Goal: Task Accomplishment & Management: Complete application form

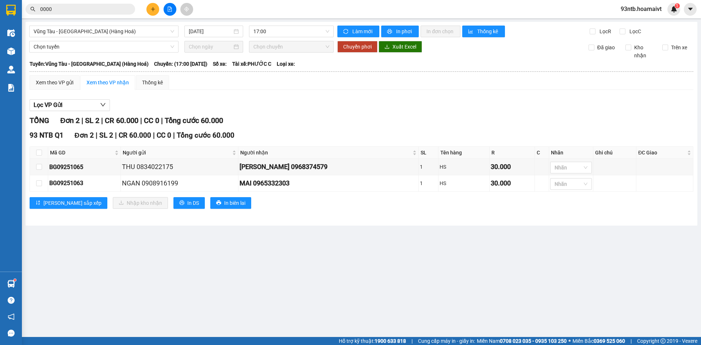
drag, startPoint x: 84, startPoint y: 6, endPoint x: 128, endPoint y: 12, distance: 44.9
click at [84, 6] on input "0000" at bounding box center [83, 9] width 86 height 8
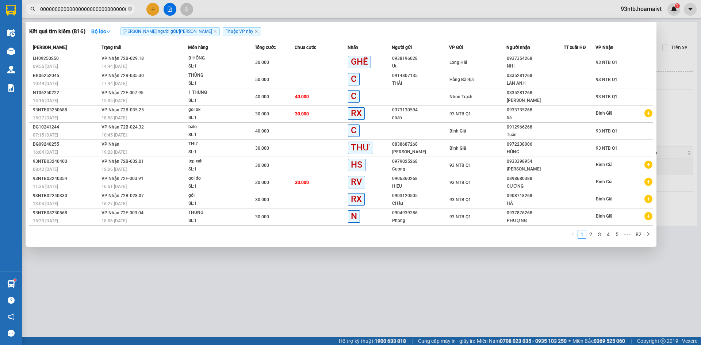
type input "0000000000000000000000000000000000000000000000000000000000000000000000000000000…"
click at [129, 9] on icon "close-circle" at bounding box center [130, 9] width 4 height 4
type input "0000000000000000000000000000000000000000000000"
click at [129, 9] on icon "close-circle" at bounding box center [130, 9] width 4 height 4
type input "00000000000000000000000000000000000000000000000000000000000000"
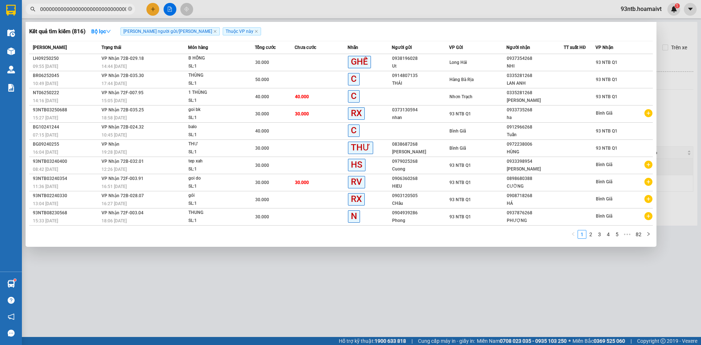
click at [130, 6] on span at bounding box center [130, 9] width 4 height 7
type input "00000000000000000000000000000"
click at [130, 11] on icon "close-circle" at bounding box center [130, 9] width 4 height 4
type input "00000000000000000000000000000000000000000"
click at [130, 8] on icon "close-circle" at bounding box center [130, 9] width 4 height 4
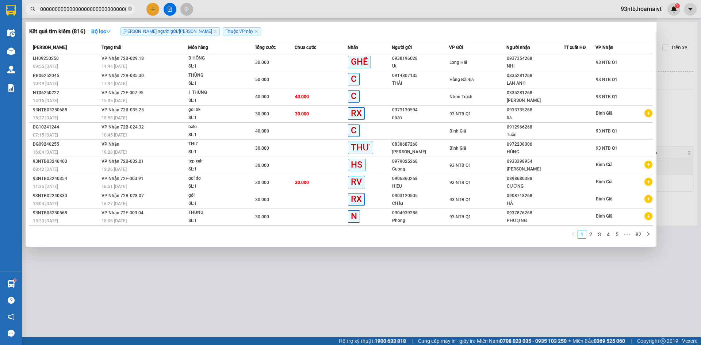
type input "0000000000000000000000000000000000000000000000000000000000000"
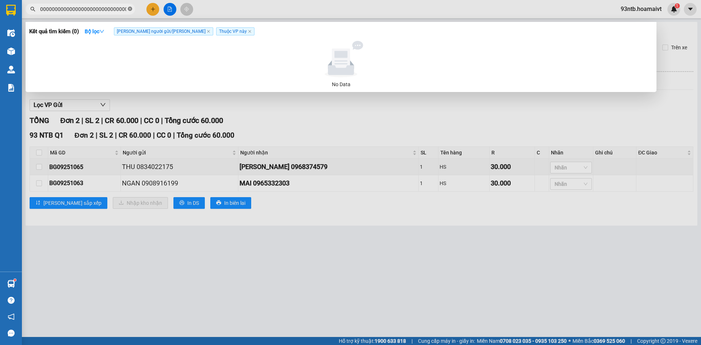
click at [131, 8] on icon "close-circle" at bounding box center [130, 9] width 4 height 4
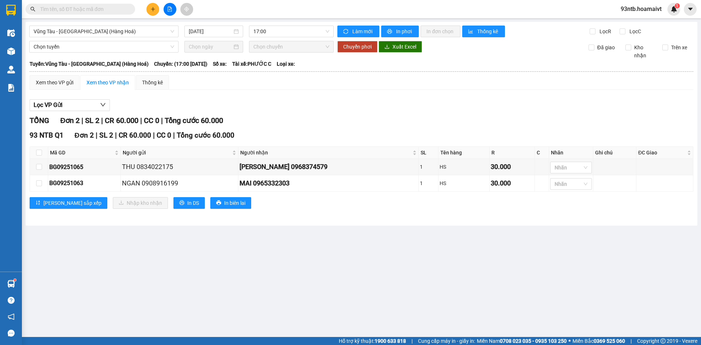
click at [81, 9] on input "text" at bounding box center [83, 9] width 86 height 8
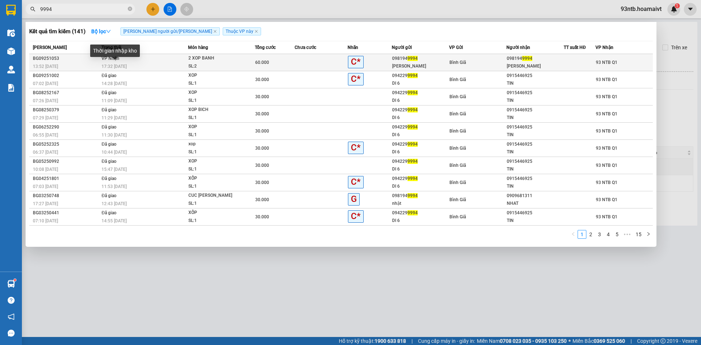
type input "9994"
click at [114, 65] on span "17:32 [DATE]" at bounding box center [114, 66] width 25 height 5
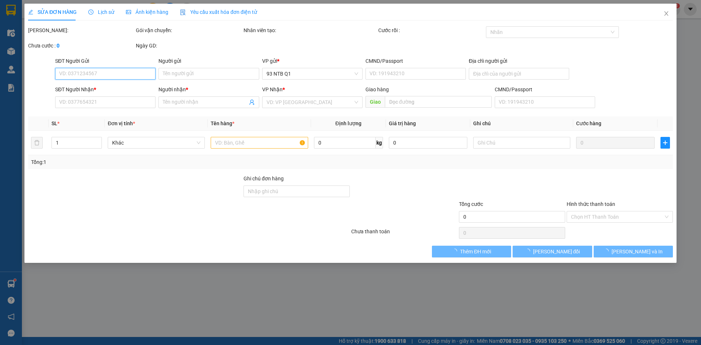
type input "0981949994"
type input "[PERSON_NAME]"
type input "0981949994"
type input "[PERSON_NAME]"
type input "60.000"
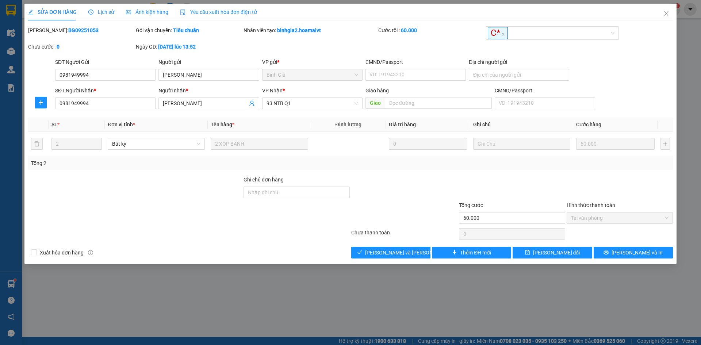
click at [396, 245] on div "Total Paid Fee 60.000 Total UnPaid Fee 0 Cash Collection Total Fee Mã ĐH: BG092…" at bounding box center [350, 142] width 645 height 232
click at [396, 248] on button "[PERSON_NAME] và [PERSON_NAME] hàng" at bounding box center [390, 253] width 79 height 12
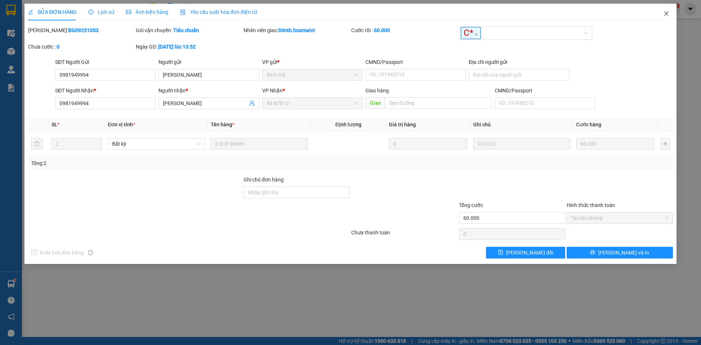
click at [666, 5] on span "Close" at bounding box center [666, 14] width 20 height 20
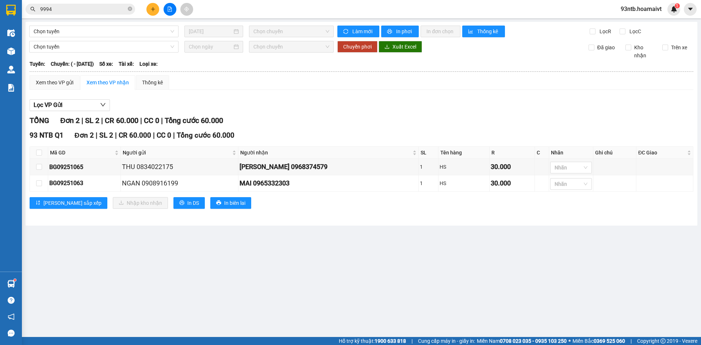
click at [665, 15] on div "93ntb.hoamaivt 1" at bounding box center [647, 9] width 65 height 13
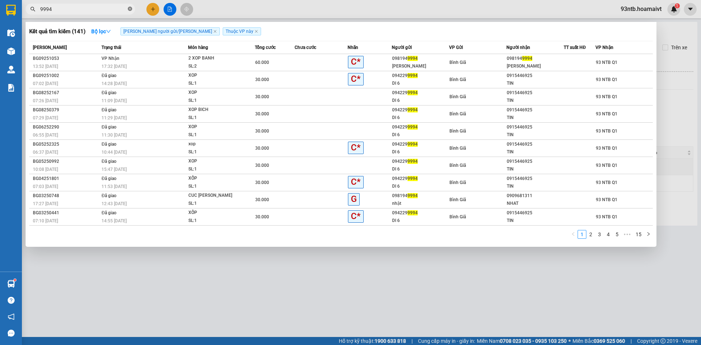
click at [129, 9] on icon "close-circle" at bounding box center [130, 9] width 4 height 4
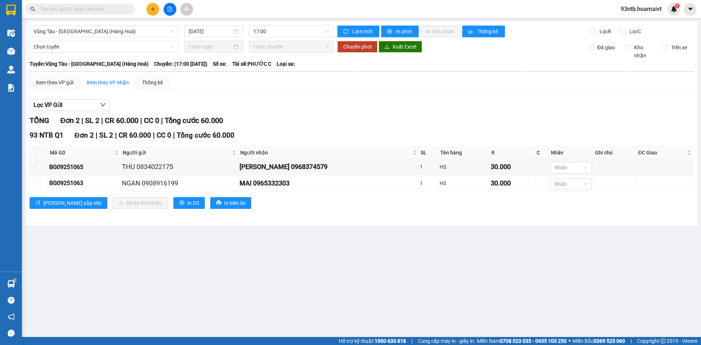
click at [115, 11] on input "text" at bounding box center [83, 9] width 86 height 8
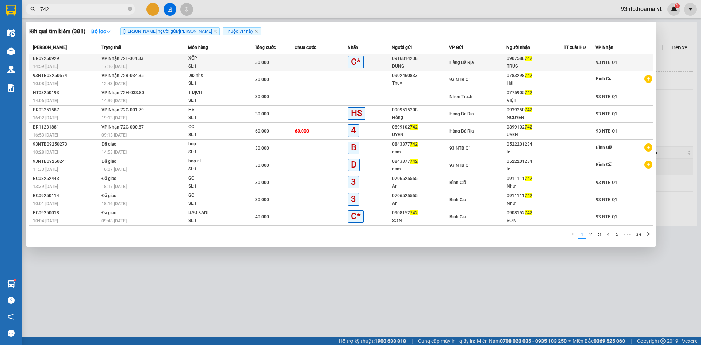
type input "742"
click at [122, 64] on span "17:16 [DATE]" at bounding box center [114, 66] width 25 height 5
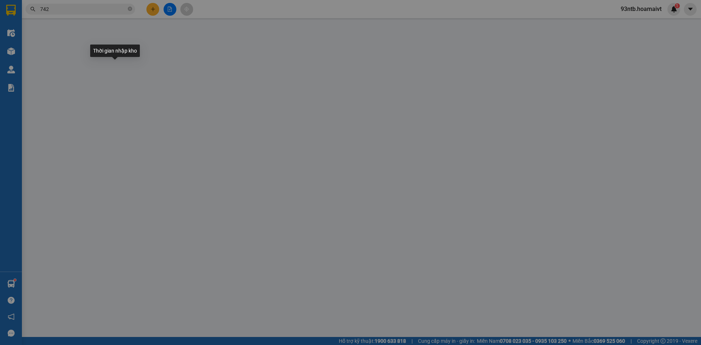
type input "0916814238"
type input "DUNG"
type input "0907588742"
type input "TRÚC"
type input "30.000"
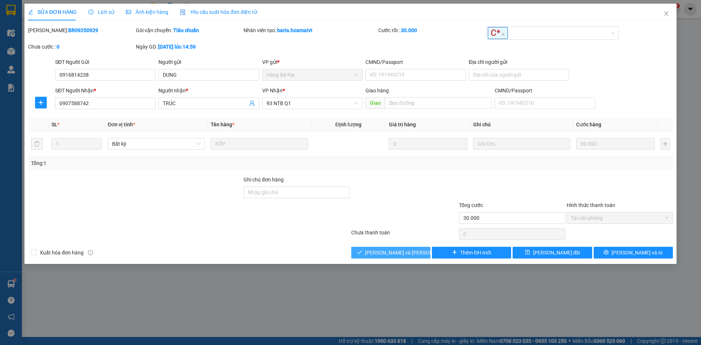
click at [403, 249] on span "[PERSON_NAME] và [PERSON_NAME] hàng" at bounding box center [414, 253] width 99 height 8
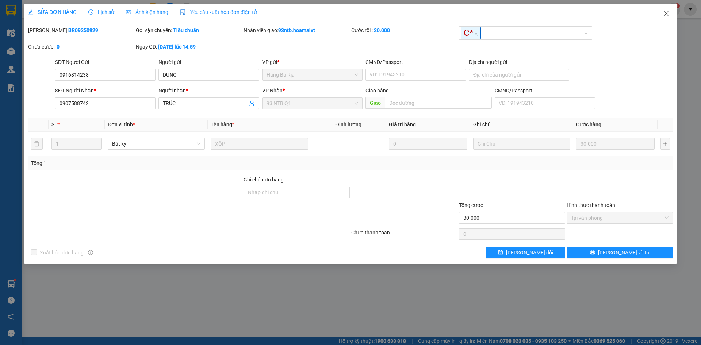
click at [666, 15] on icon "close" at bounding box center [666, 13] width 4 height 4
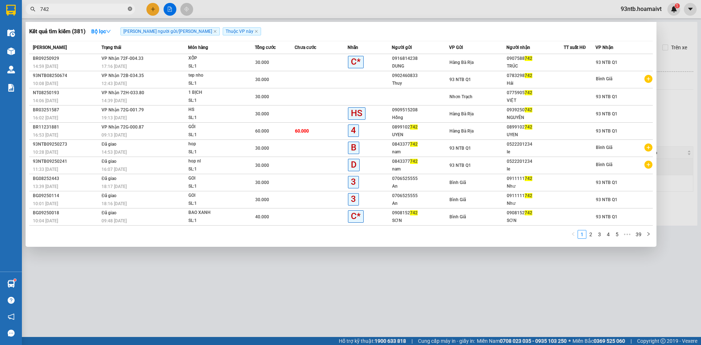
click at [129, 9] on icon "close-circle" at bounding box center [130, 9] width 4 height 4
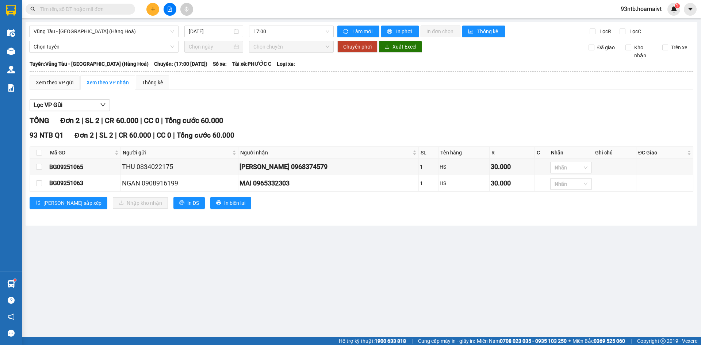
click at [115, 10] on input "text" at bounding box center [83, 9] width 86 height 8
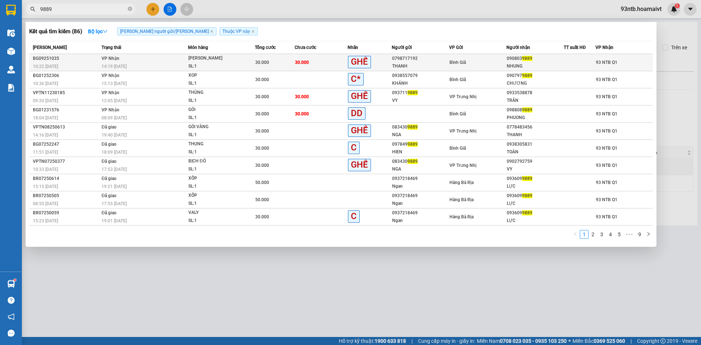
type input "9889"
click at [118, 59] on div "Thời gian nhập kho" at bounding box center [115, 54] width 50 height 18
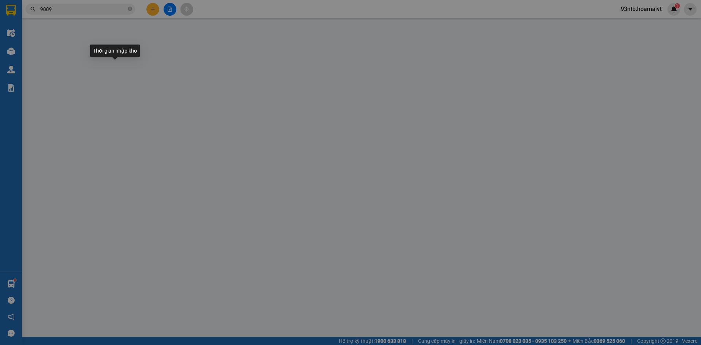
type input "0798717192"
type input "THANH"
type input "0908039889"
type input "NHUNG"
type input "30.000"
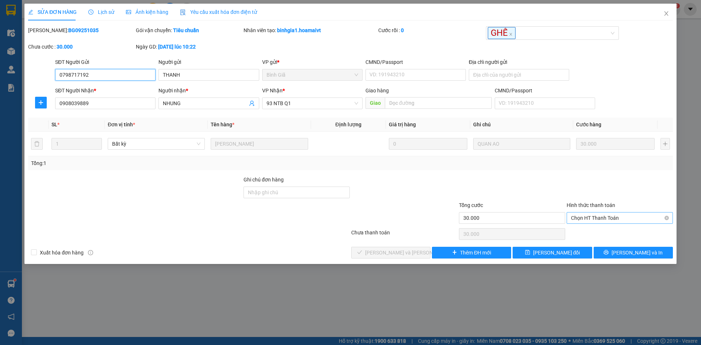
click at [593, 216] on span "Chọn HT Thanh Toán" at bounding box center [620, 218] width 98 height 11
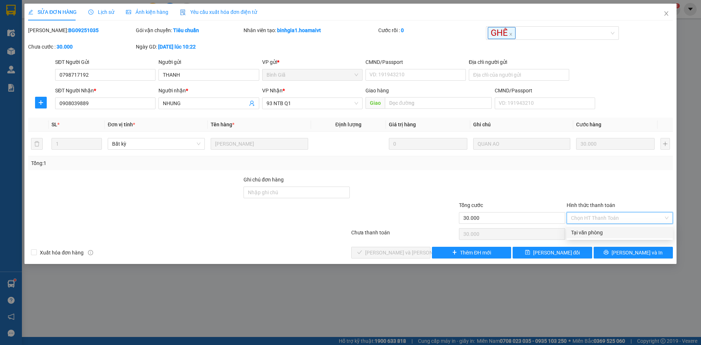
click at [590, 233] on div "Tại văn phòng" at bounding box center [620, 233] width 98 height 8
type input "0"
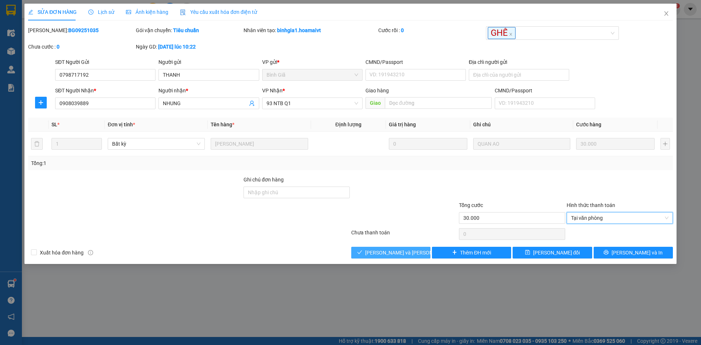
click at [405, 252] on span "[PERSON_NAME] và [PERSON_NAME] hàng" at bounding box center [414, 253] width 99 height 8
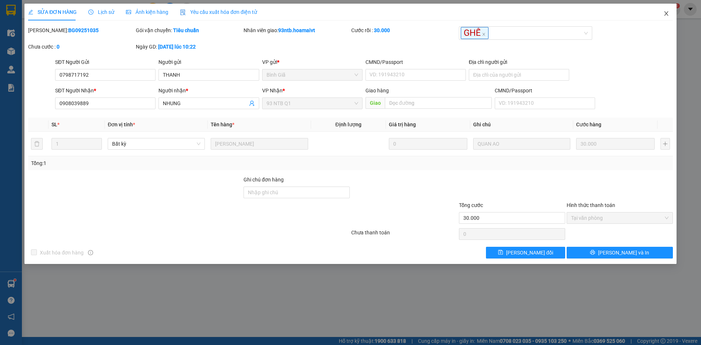
click at [666, 12] on icon "close" at bounding box center [667, 14] width 6 height 6
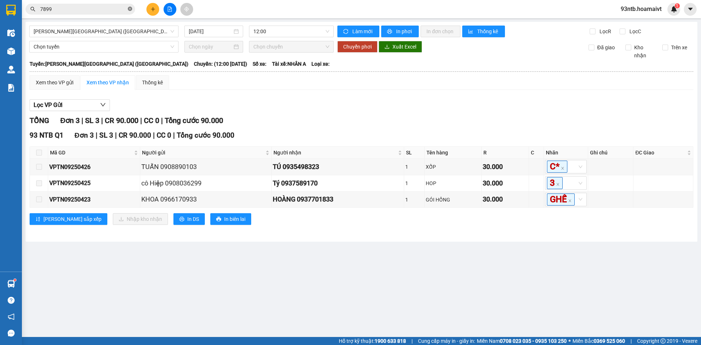
click at [130, 8] on icon "close-circle" at bounding box center [130, 9] width 4 height 4
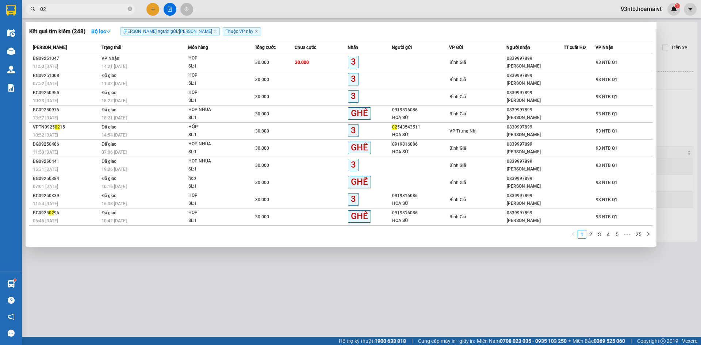
type input "0"
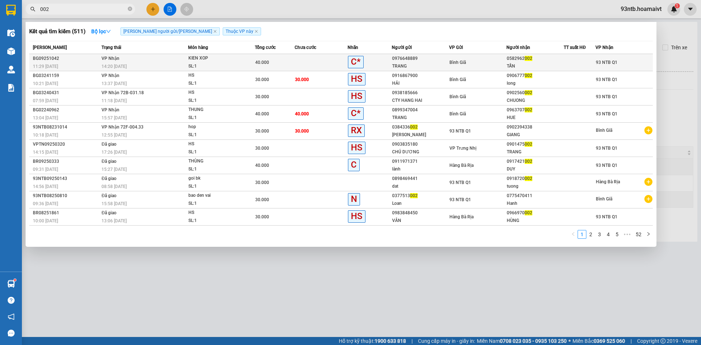
type input "002"
click at [218, 60] on div "KIEN XOP" at bounding box center [215, 58] width 55 height 8
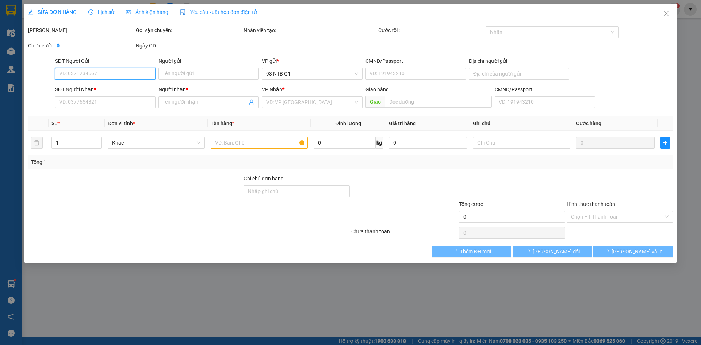
type input "0976648889"
type input "TRANG"
type input "0582962002"
type input "TẤN"
type input "40.000"
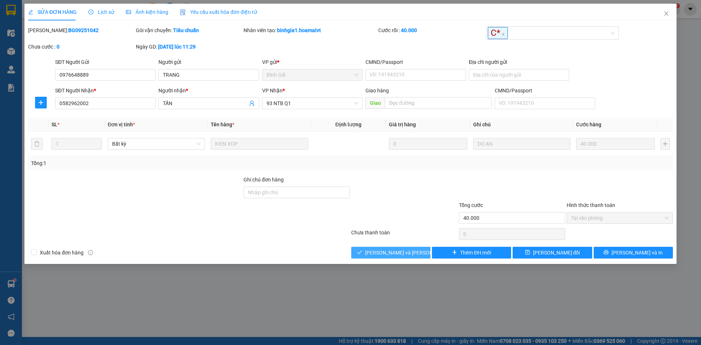
click at [395, 251] on span "[PERSON_NAME] và [PERSON_NAME] hàng" at bounding box center [414, 253] width 99 height 8
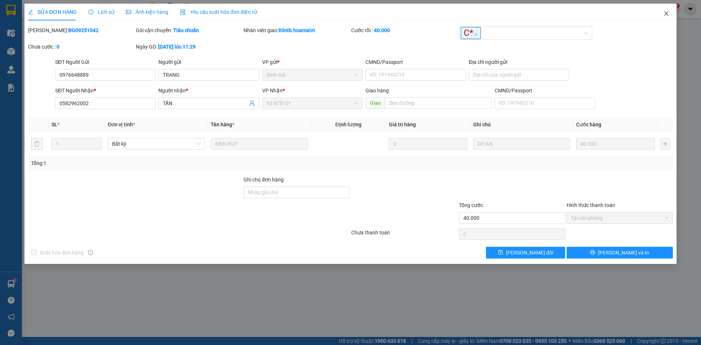
click at [664, 14] on icon "close" at bounding box center [667, 14] width 6 height 6
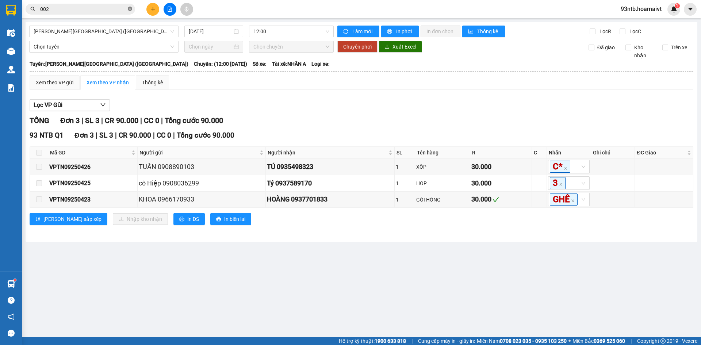
click at [129, 10] on icon "close-circle" at bounding box center [130, 9] width 4 height 4
click at [108, 8] on input "text" at bounding box center [83, 9] width 86 height 8
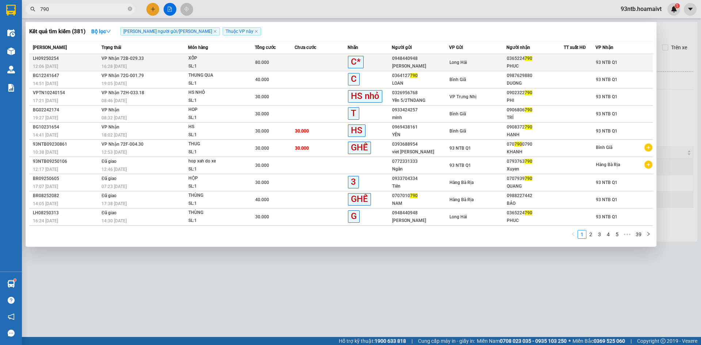
type input "790"
click at [111, 64] on span "16:28 - 13/09" at bounding box center [114, 66] width 25 height 5
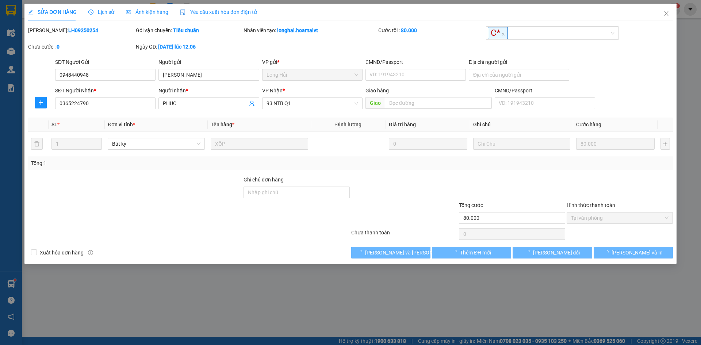
type input "0948440948"
type input "Kim Sơn"
type input "0365224790"
type input "PHUC"
type input "80.000"
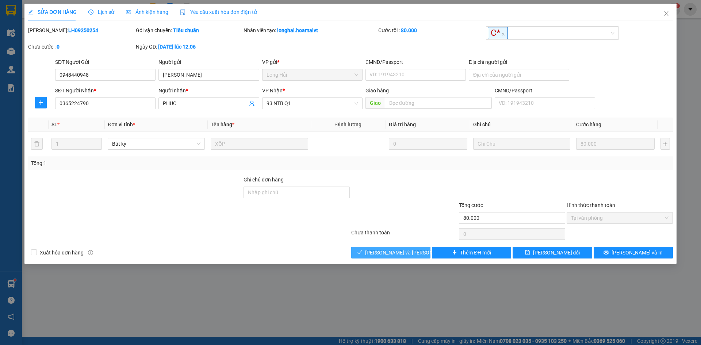
click at [364, 254] on button "[PERSON_NAME] và [PERSON_NAME] hàng" at bounding box center [390, 253] width 79 height 12
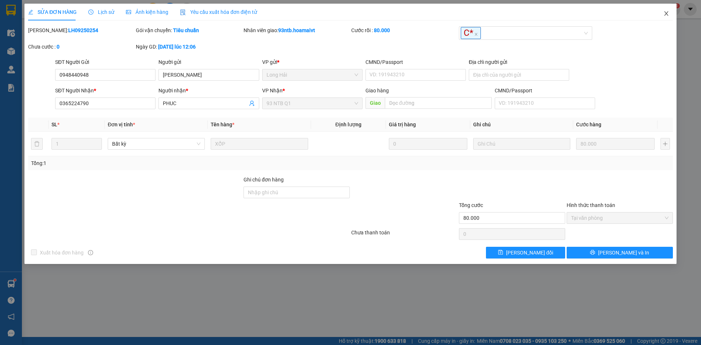
click at [667, 12] on icon "close" at bounding box center [667, 14] width 6 height 6
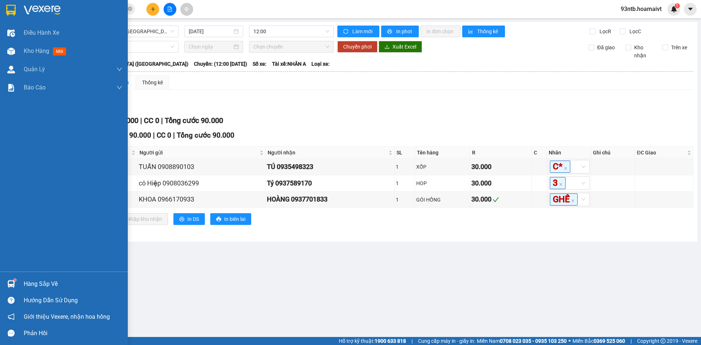
click at [45, 284] on div "Hàng sắp về" at bounding box center [73, 284] width 99 height 11
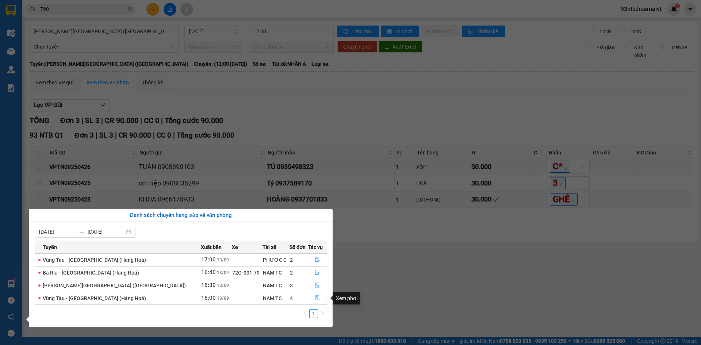
click at [310, 296] on button "button" at bounding box center [317, 299] width 19 height 12
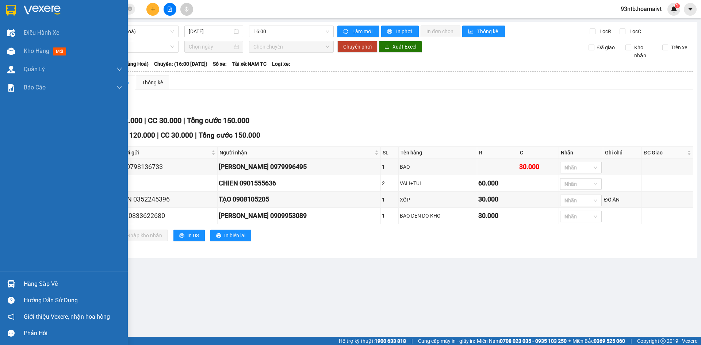
click at [40, 282] on div "Hàng sắp về" at bounding box center [73, 284] width 99 height 11
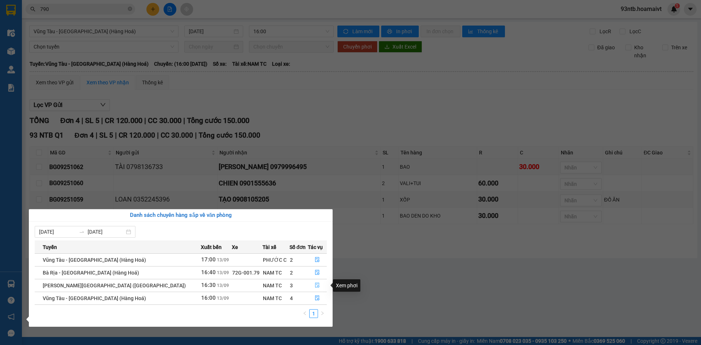
click at [315, 284] on icon "file-done" at bounding box center [317, 285] width 4 height 5
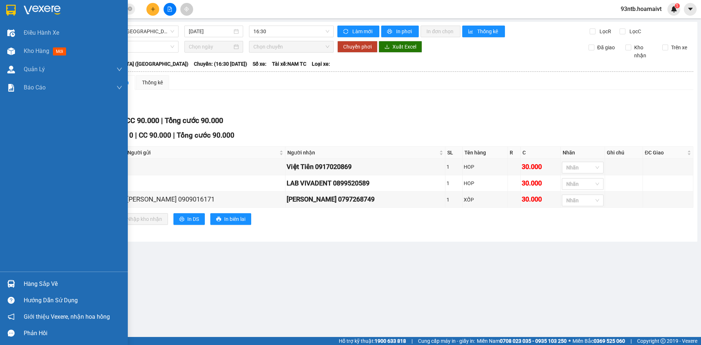
click at [37, 282] on div "Hàng sắp về" at bounding box center [73, 284] width 99 height 11
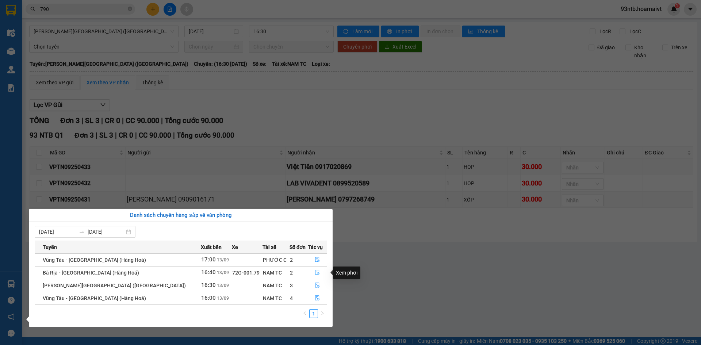
click at [315, 273] on icon "file-done" at bounding box center [317, 272] width 4 height 5
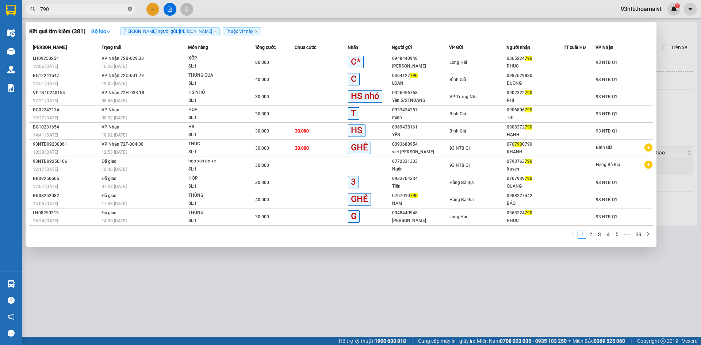
click at [130, 9] on icon "close-circle" at bounding box center [130, 9] width 4 height 4
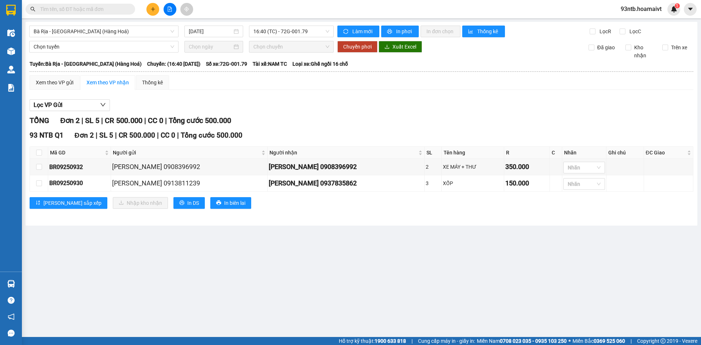
click at [106, 7] on input "text" at bounding box center [83, 9] width 86 height 8
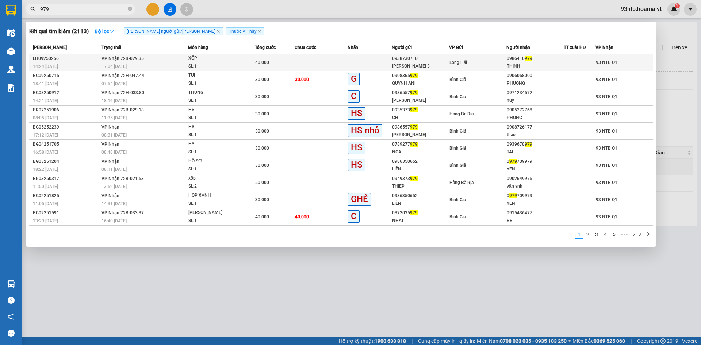
type input "979"
click at [123, 60] on span "VP Nhận 72B-029.35" at bounding box center [123, 58] width 42 height 5
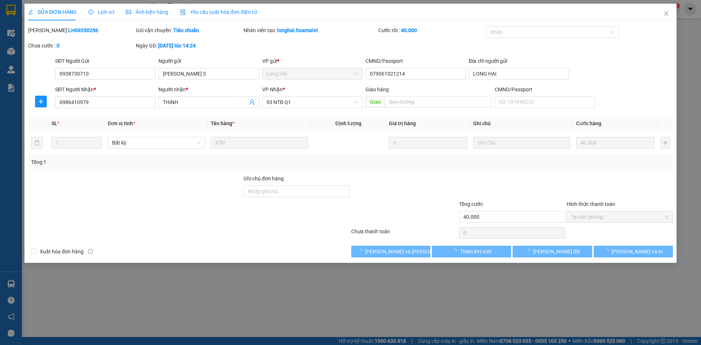
type input "0938730710"
type input "Duong 3"
type input "079061021214"
type input "LONG HAI"
type input "0986410979"
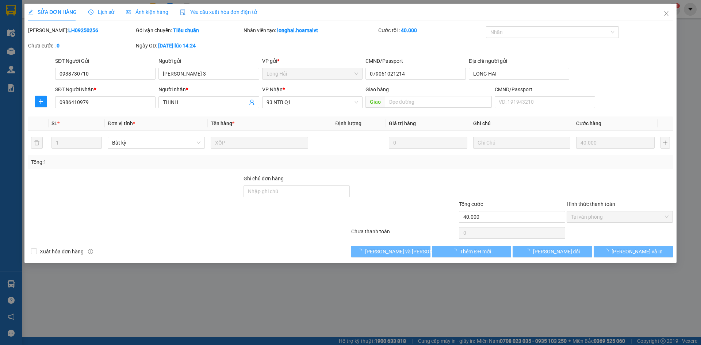
type input "THINH"
type input "40.000"
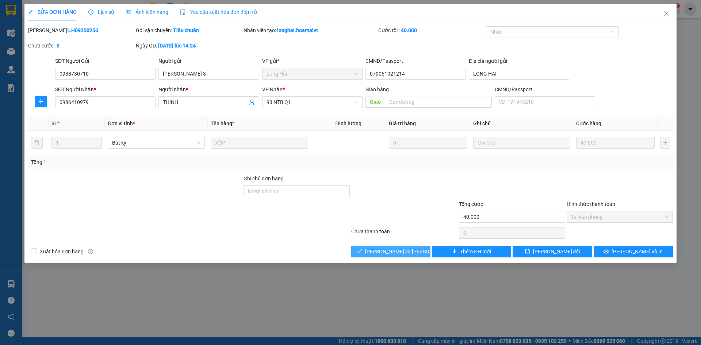
click at [403, 251] on span "[PERSON_NAME] và [PERSON_NAME] hàng" at bounding box center [414, 252] width 99 height 8
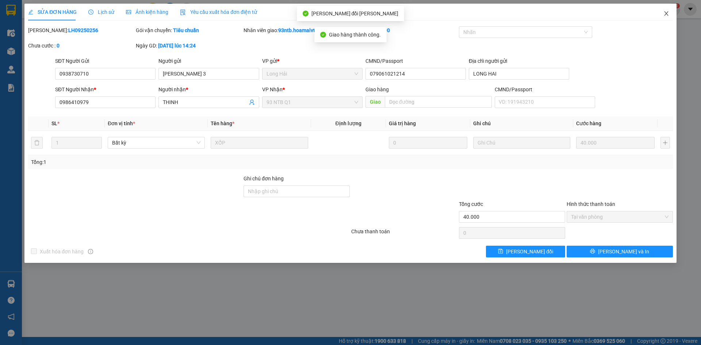
click at [667, 11] on icon "close" at bounding box center [667, 14] width 6 height 6
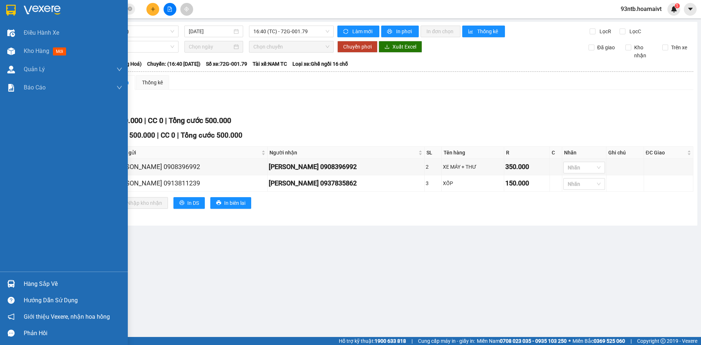
click at [29, 283] on div "Hàng sắp về" at bounding box center [73, 284] width 99 height 11
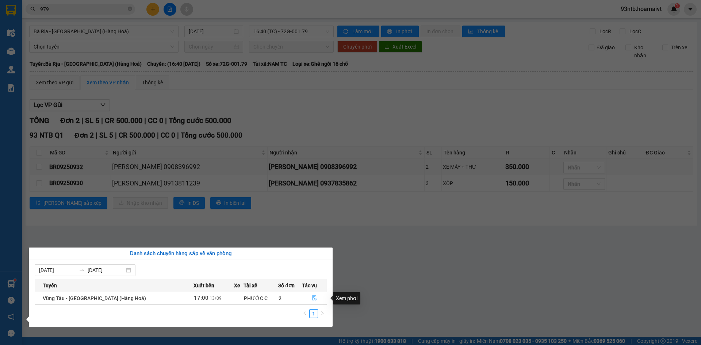
click at [313, 298] on icon "file-done" at bounding box center [314, 297] width 5 height 5
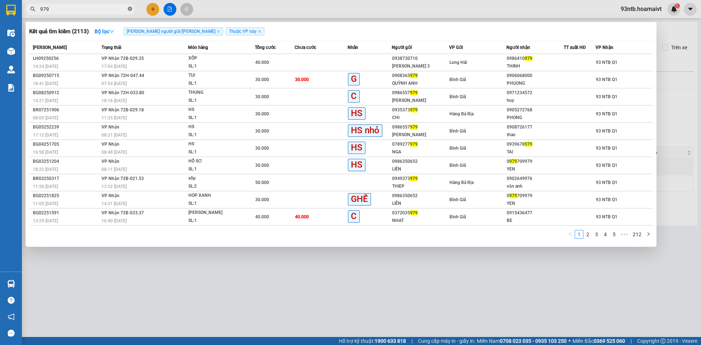
click at [130, 10] on icon "close-circle" at bounding box center [130, 9] width 4 height 4
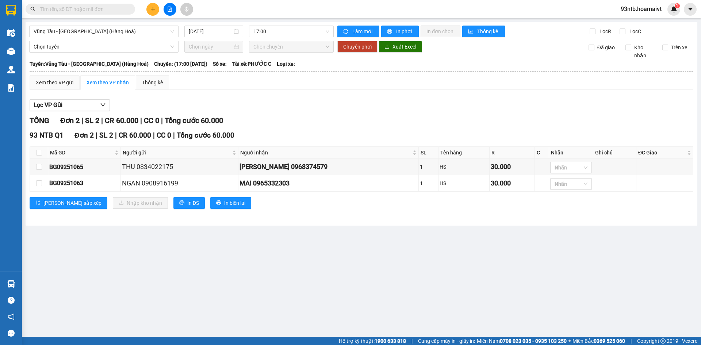
click at [112, 9] on input "text" at bounding box center [83, 9] width 86 height 8
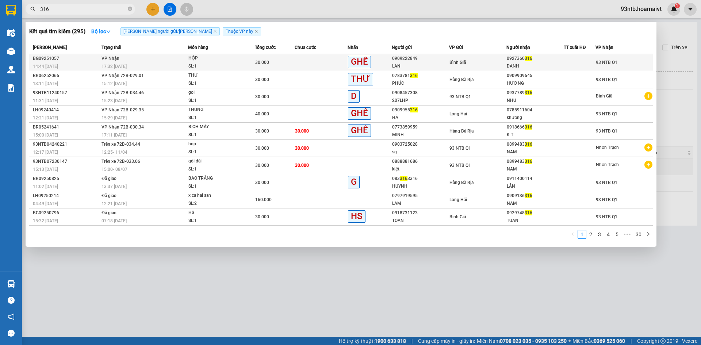
type input "316"
click at [122, 62] on div "17:32 [DATE]" at bounding box center [145, 66] width 86 height 8
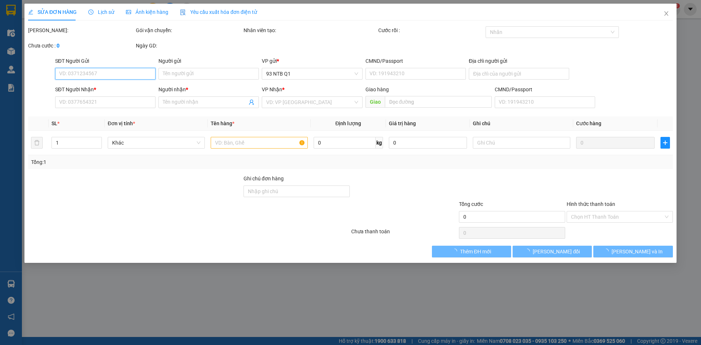
type input "0909222849"
type input "LAN"
type input "0927360316"
type input "DANH"
type input "30.000"
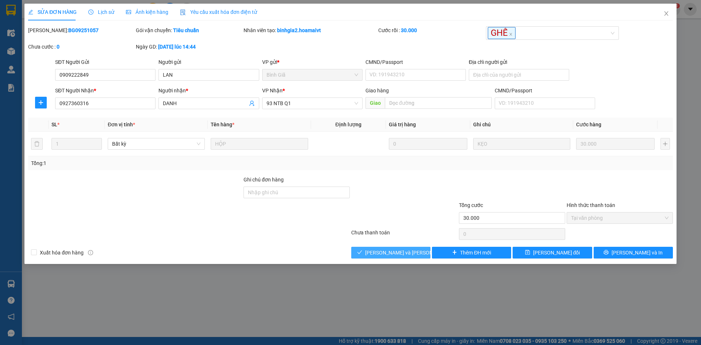
click at [398, 255] on span "[PERSON_NAME] và [PERSON_NAME] hàng" at bounding box center [414, 253] width 99 height 8
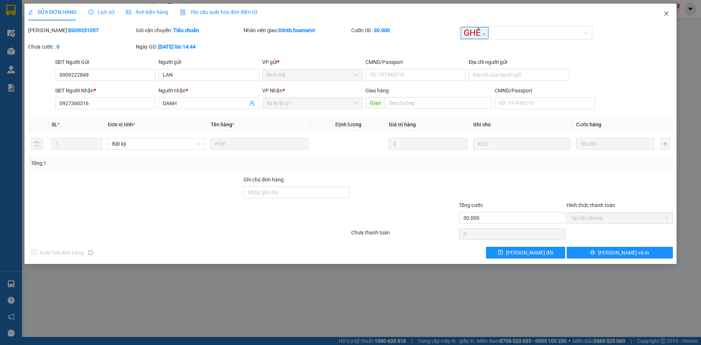
click at [667, 14] on icon "close" at bounding box center [667, 14] width 6 height 6
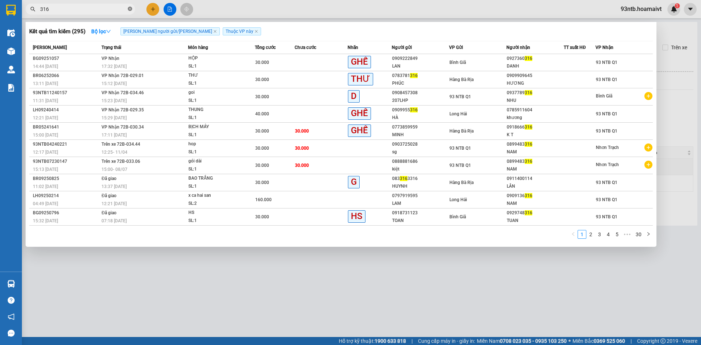
click at [130, 8] on icon "close-circle" at bounding box center [130, 9] width 4 height 4
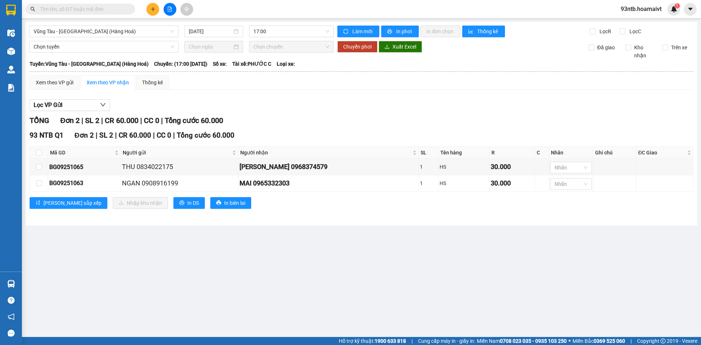
click at [104, 9] on input "text" at bounding box center [83, 9] width 86 height 8
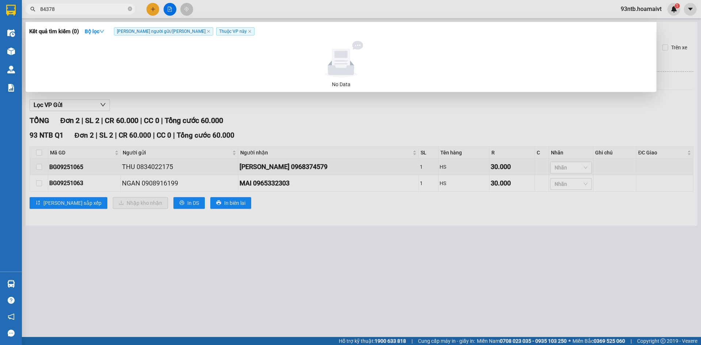
click at [67, 7] on input "84378" at bounding box center [83, 9] width 86 height 8
type input "8"
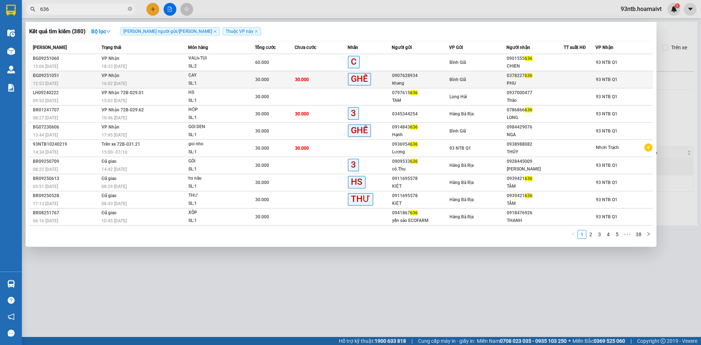
type input "636"
click at [119, 80] on div "16:02 - 13/09" at bounding box center [145, 84] width 86 height 8
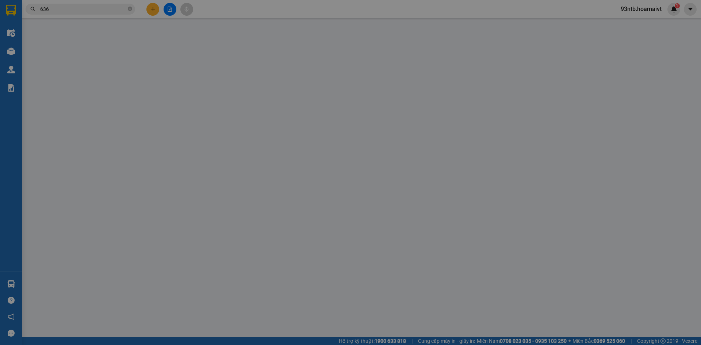
type input "0907628934"
type input "khang"
type input "0378227636"
type input "PHU"
type input "30.000"
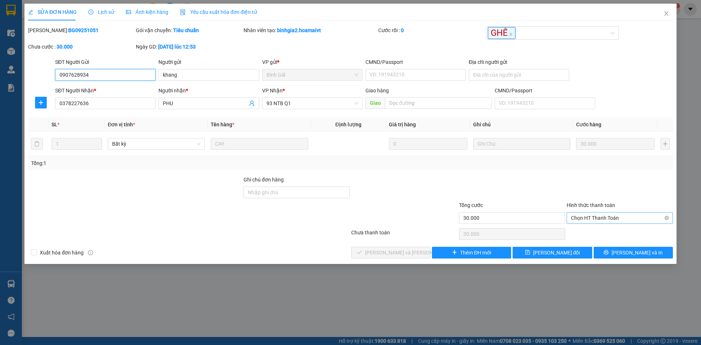
click at [596, 218] on span "Chọn HT Thanh Toán" at bounding box center [620, 218] width 98 height 11
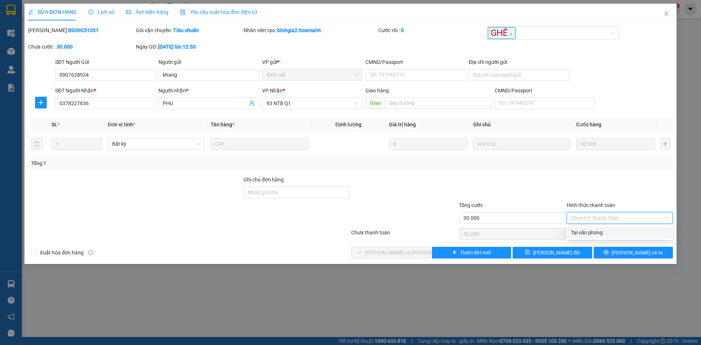
click at [592, 235] on div "Tại văn phòng" at bounding box center [620, 233] width 98 height 8
type input "0"
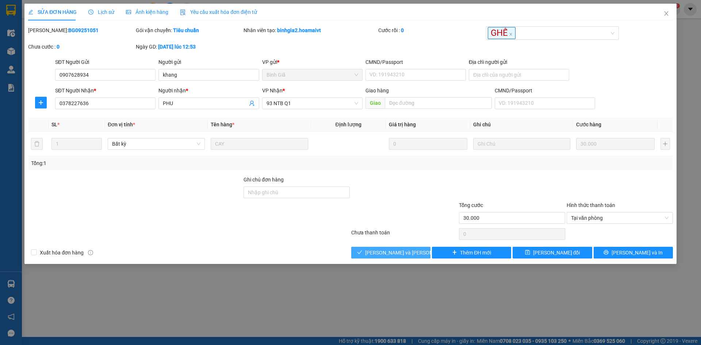
click at [382, 252] on span "[PERSON_NAME] và [PERSON_NAME] hàng" at bounding box center [414, 253] width 99 height 8
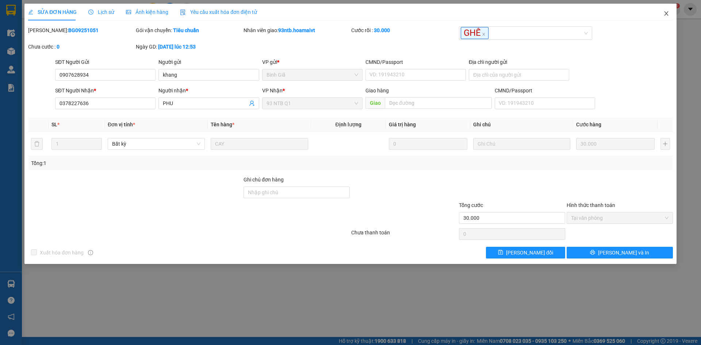
click at [667, 12] on icon "close" at bounding box center [667, 14] width 6 height 6
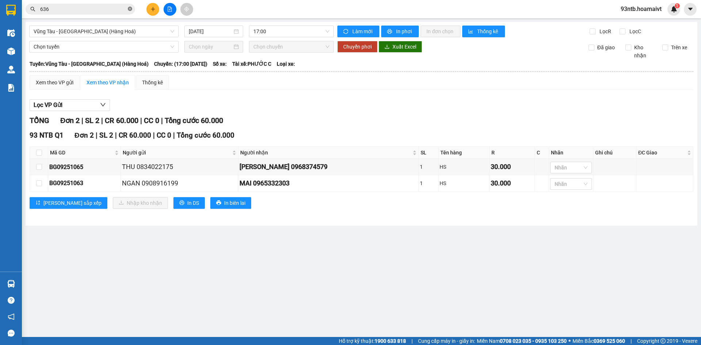
click at [131, 11] on icon "close-circle" at bounding box center [130, 9] width 4 height 4
click at [100, 12] on input "text" at bounding box center [83, 9] width 86 height 8
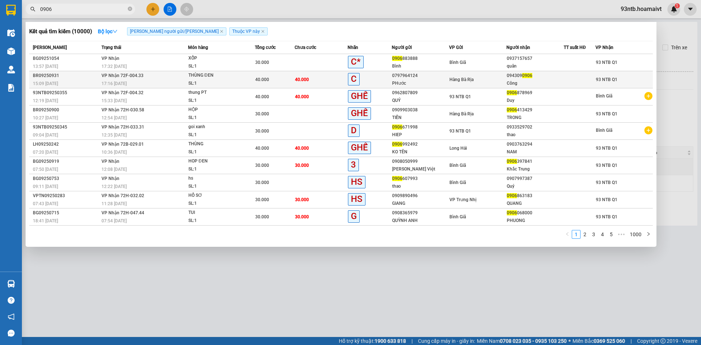
type input "0906"
click at [128, 81] on div "17:16 [DATE]" at bounding box center [145, 84] width 86 height 8
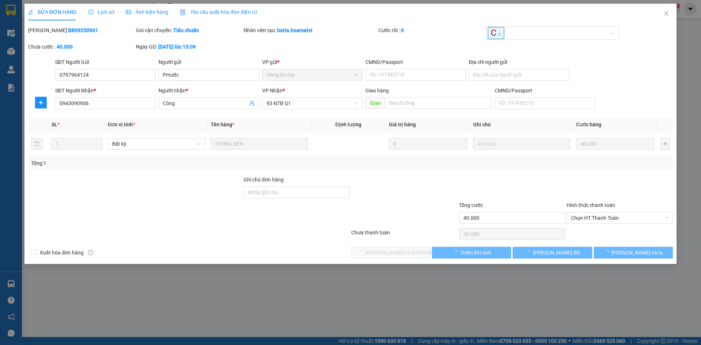
type input "0797964124"
type input "PHước"
type input "0943090906"
type input "Công"
type input "40.000"
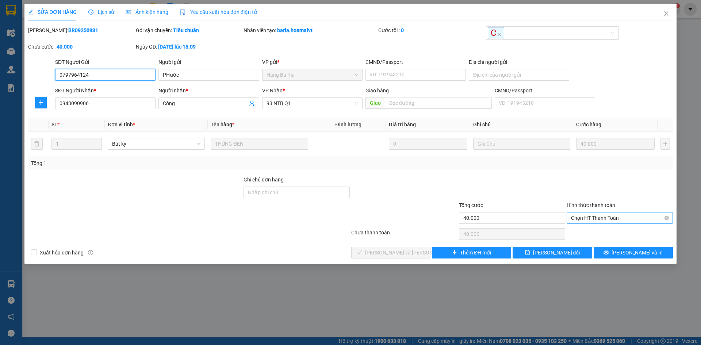
click at [602, 214] on span "Chọn HT Thanh Toán" at bounding box center [620, 218] width 98 height 11
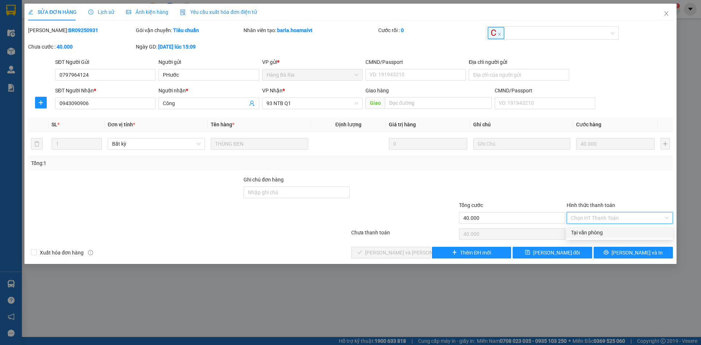
click at [595, 234] on div "Tại văn phòng" at bounding box center [620, 233] width 98 height 8
type input "0"
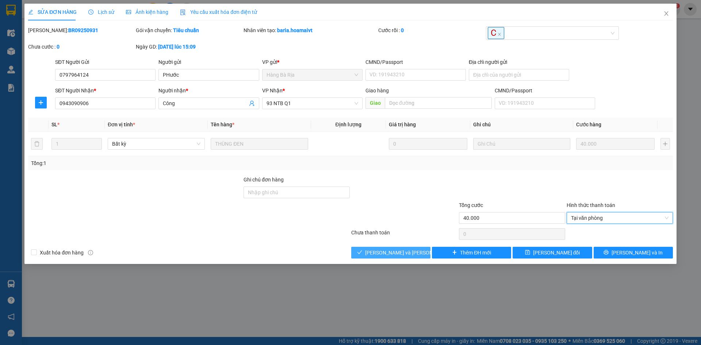
click at [373, 251] on button "[PERSON_NAME] và [PERSON_NAME] hàng" at bounding box center [390, 253] width 79 height 12
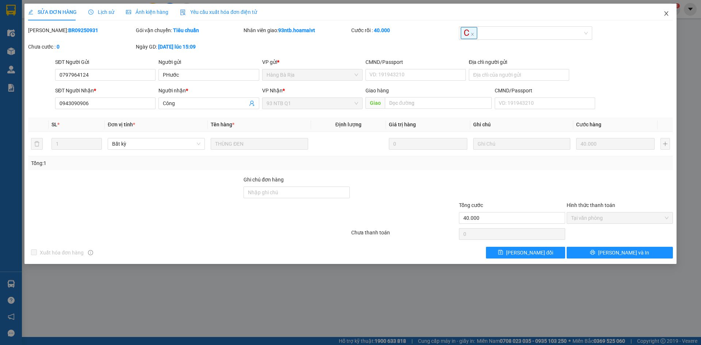
click at [665, 14] on icon "close" at bounding box center [667, 14] width 6 height 6
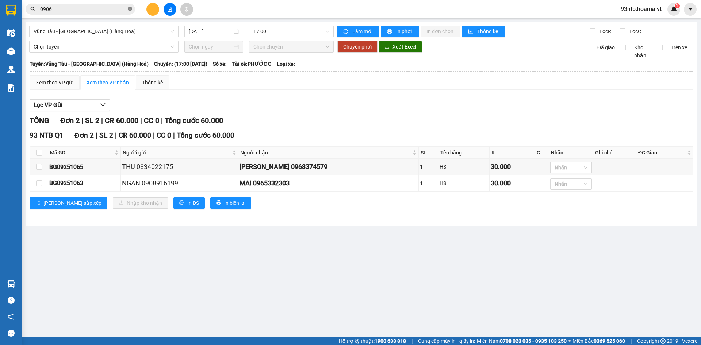
click at [131, 10] on icon "close-circle" at bounding box center [130, 9] width 4 height 4
click at [116, 9] on input "text" at bounding box center [83, 9] width 86 height 8
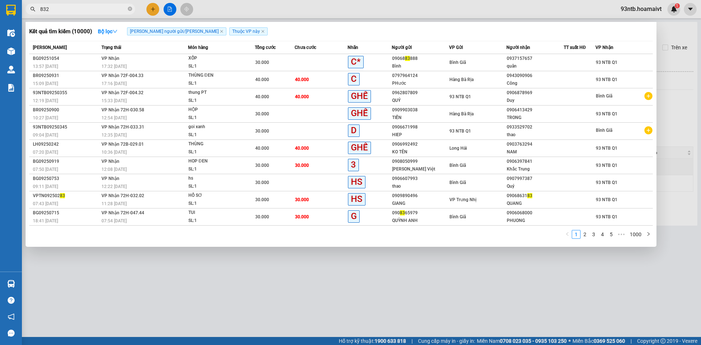
type input "8323"
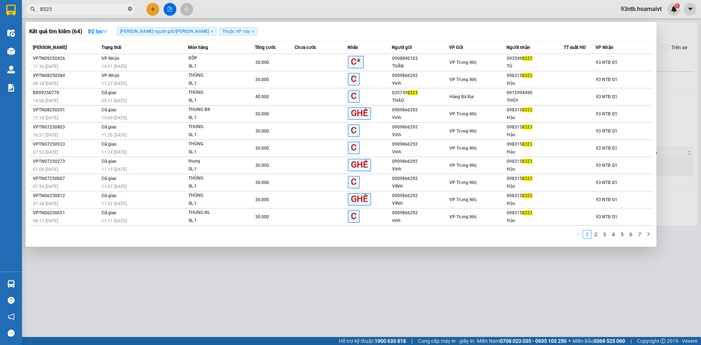
click at [130, 9] on icon "close-circle" at bounding box center [130, 9] width 4 height 4
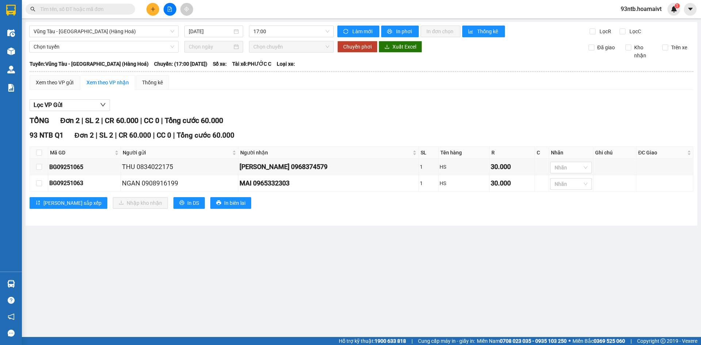
click at [115, 8] on input "text" at bounding box center [83, 9] width 86 height 8
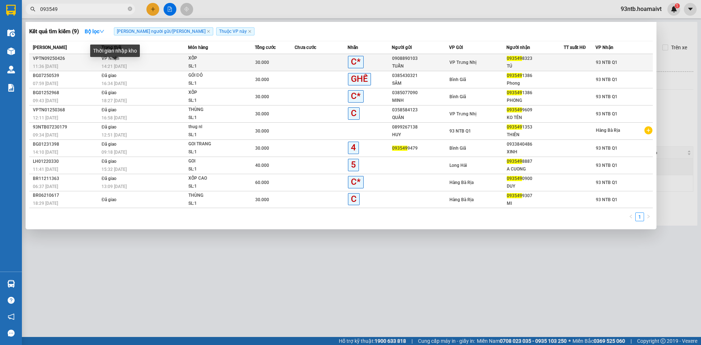
type input "093549"
click at [102, 67] on span "14:21 - 13/09" at bounding box center [114, 66] width 25 height 5
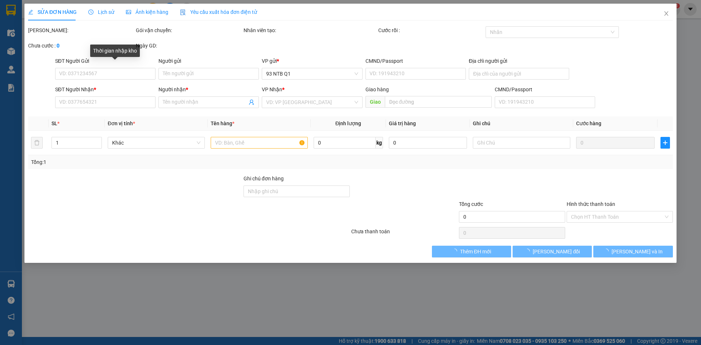
type input "0908890103"
type input "TUẤN"
type input "0935498323"
type input "TÚ"
type input "30.000"
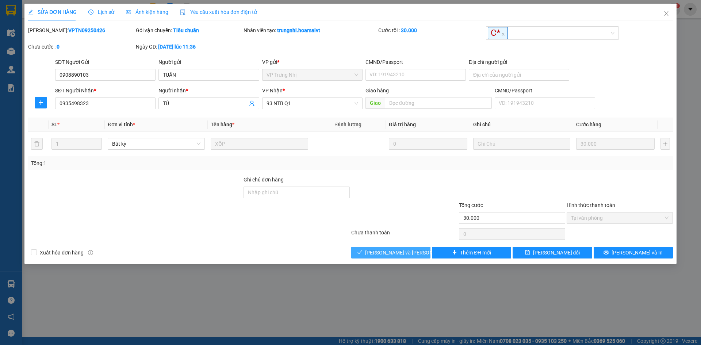
click at [410, 251] on span "[PERSON_NAME] và [PERSON_NAME] hàng" at bounding box center [414, 253] width 99 height 8
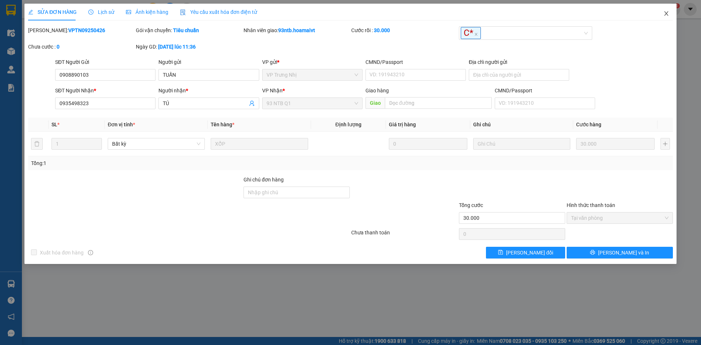
click at [666, 14] on icon "close" at bounding box center [667, 14] width 6 height 6
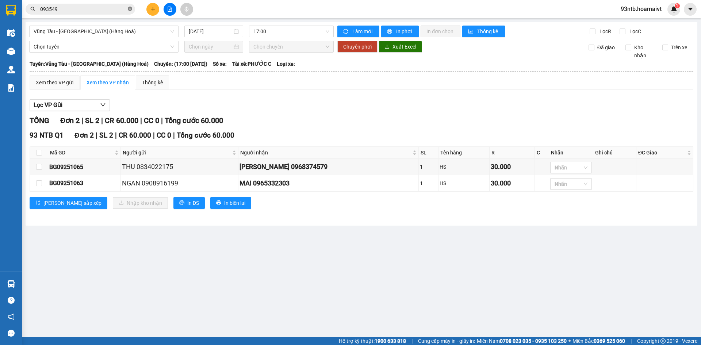
click at [129, 7] on icon "close-circle" at bounding box center [130, 9] width 4 height 4
click at [114, 13] on span at bounding box center [81, 9] width 110 height 11
click at [110, 3] on div "Kết quả tìm kiếm ( 9 ) Bộ lọc Tìm người gửi/nhận Thuộc VP này Mã ĐH Trạng thái …" at bounding box center [71, 9] width 142 height 13
click at [98, 9] on input "text" at bounding box center [83, 9] width 86 height 8
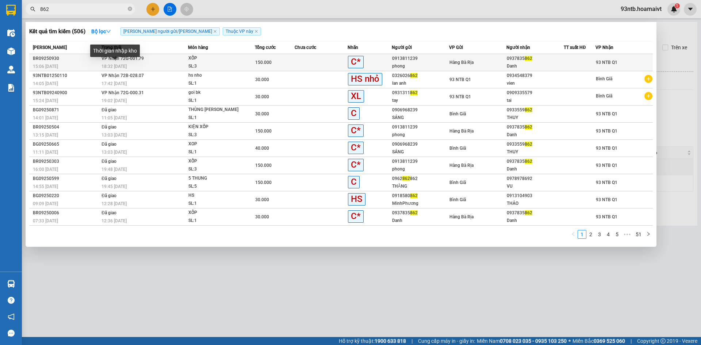
type input "862"
click at [122, 68] on span "18:32 - 13/09" at bounding box center [114, 66] width 25 height 5
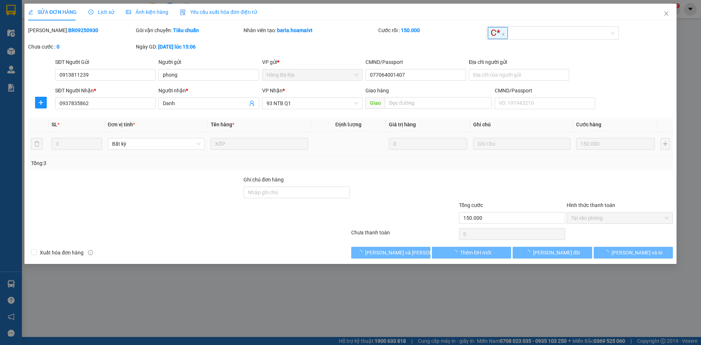
type input "0913811239"
type input "phong"
type input "077064001407"
type input "0937835862"
type input "Danh"
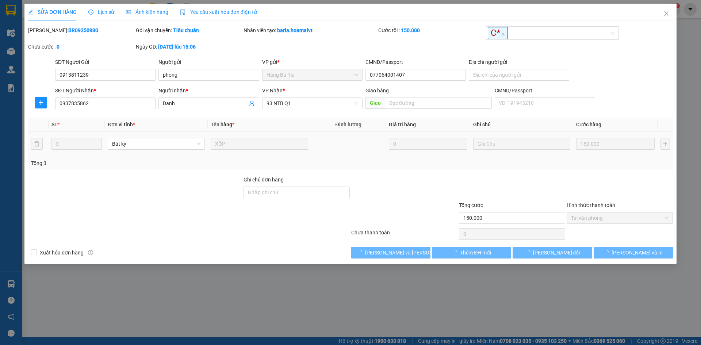
type input "150.000"
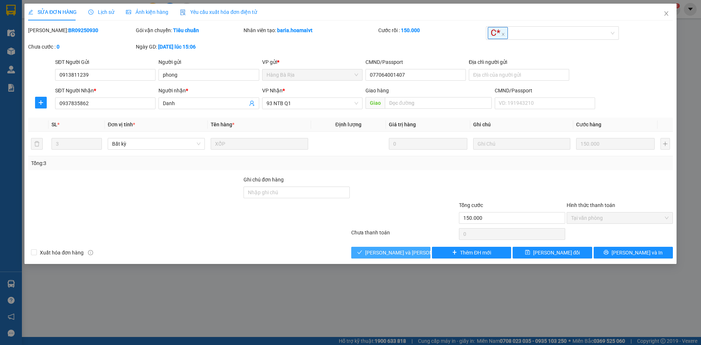
click at [410, 251] on span "[PERSON_NAME] và [PERSON_NAME] hàng" at bounding box center [414, 253] width 99 height 8
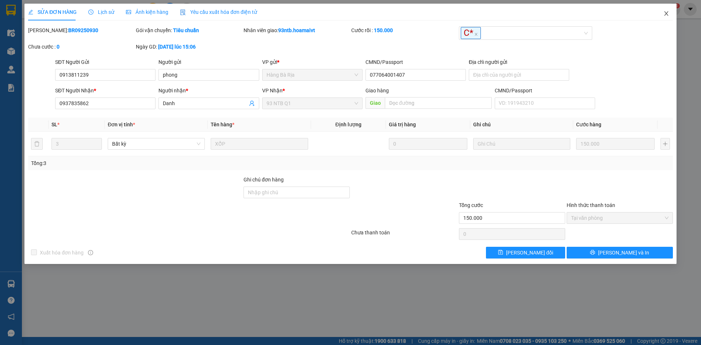
click at [666, 15] on icon "close" at bounding box center [666, 13] width 4 height 4
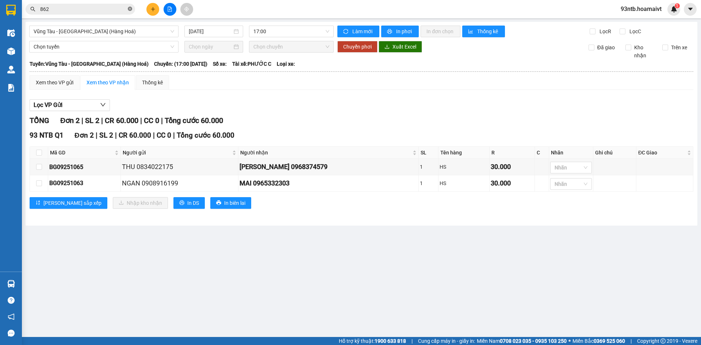
click at [131, 8] on icon "close-circle" at bounding box center [130, 9] width 4 height 4
click at [80, 10] on input "text" at bounding box center [83, 9] width 86 height 8
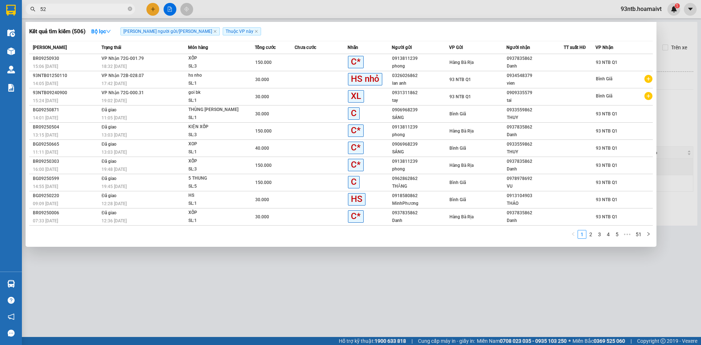
type input "5"
type input "250"
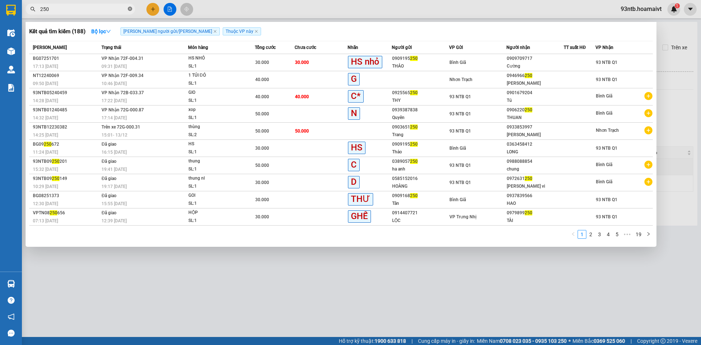
click at [129, 8] on icon "close-circle" at bounding box center [130, 9] width 4 height 4
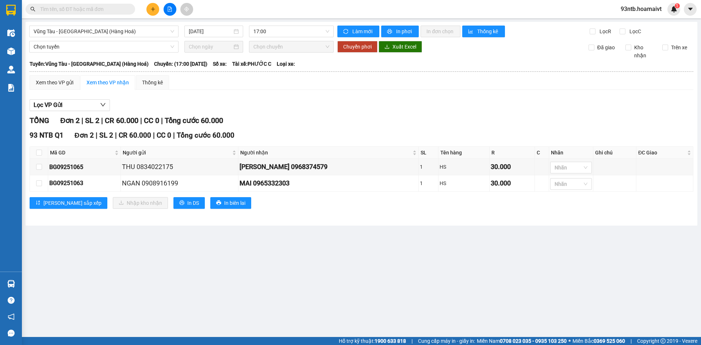
click at [99, 9] on input "text" at bounding box center [83, 9] width 86 height 8
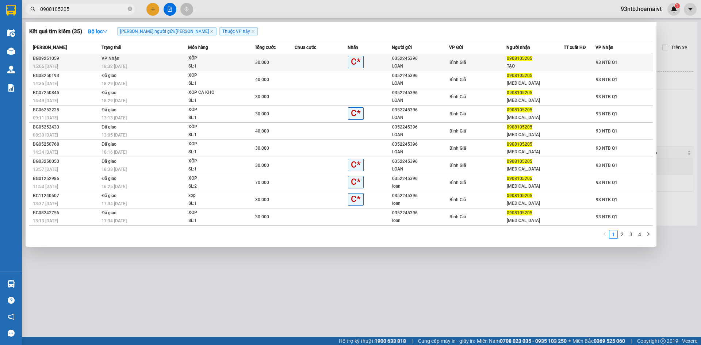
type input "0908105205"
click at [118, 63] on div "18:32 - 13/09" at bounding box center [145, 66] width 86 height 8
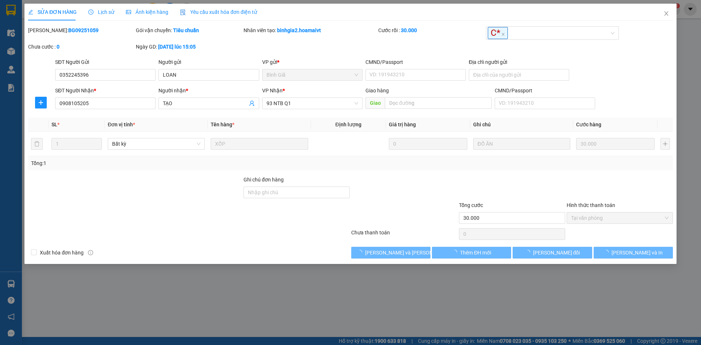
type input "0352245396"
type input "LOAN"
type input "0908105205"
type input "TẠO"
type input "30.000"
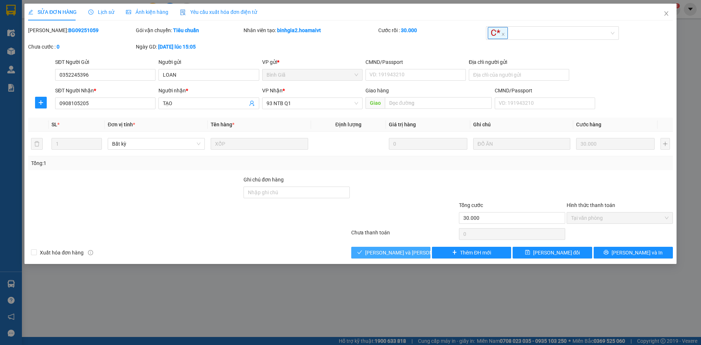
click at [376, 249] on span "[PERSON_NAME] và [PERSON_NAME] hàng" at bounding box center [414, 253] width 99 height 8
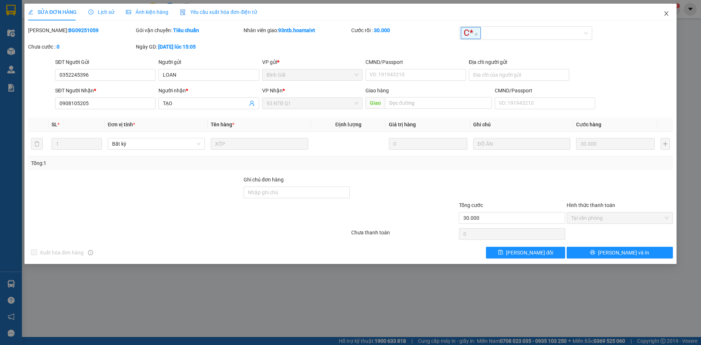
click at [665, 16] on icon "close" at bounding box center [667, 14] width 6 height 6
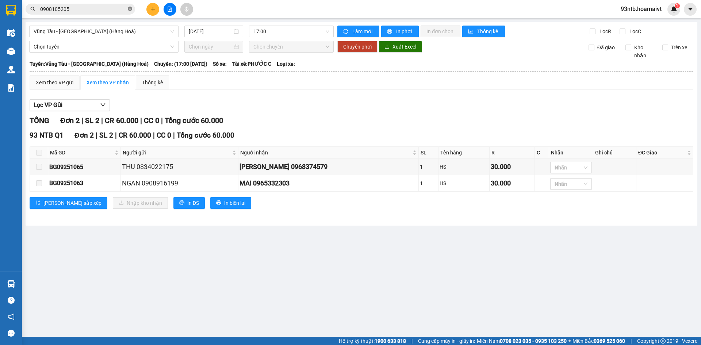
click at [130, 9] on icon "close-circle" at bounding box center [130, 9] width 4 height 4
click at [91, 9] on input "text" at bounding box center [83, 9] width 86 height 8
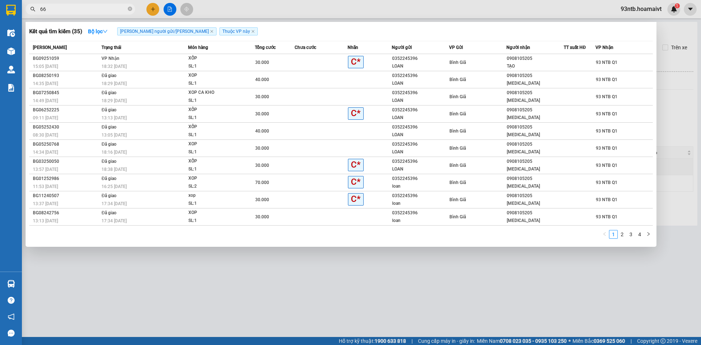
type input "665"
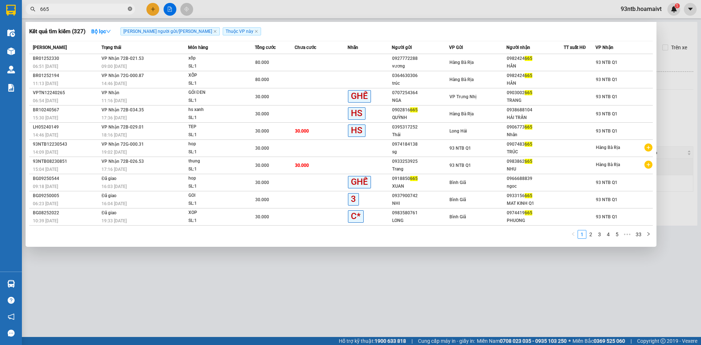
click at [128, 9] on icon "close-circle" at bounding box center [130, 9] width 4 height 4
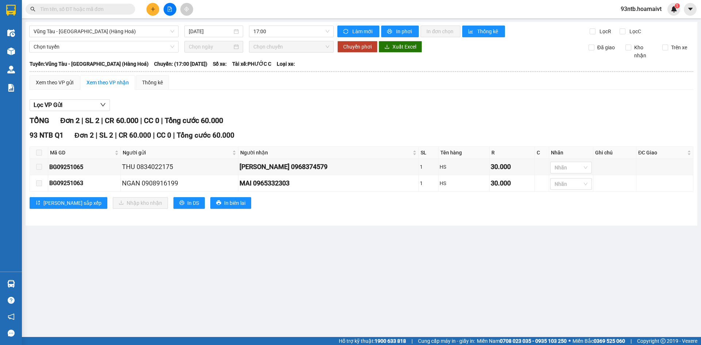
click at [111, 9] on input "text" at bounding box center [83, 9] width 86 height 8
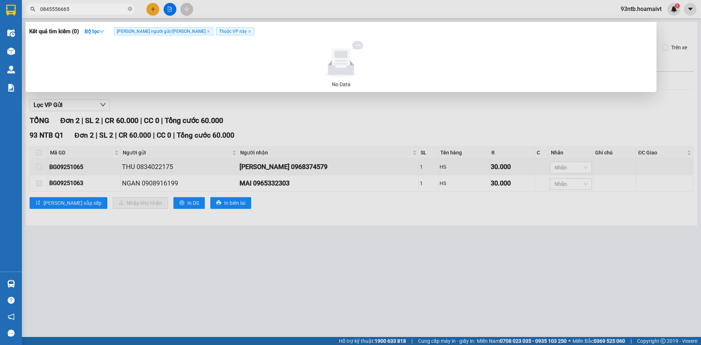
type input "0845556665"
click at [129, 8] on icon "close-circle" at bounding box center [130, 9] width 4 height 4
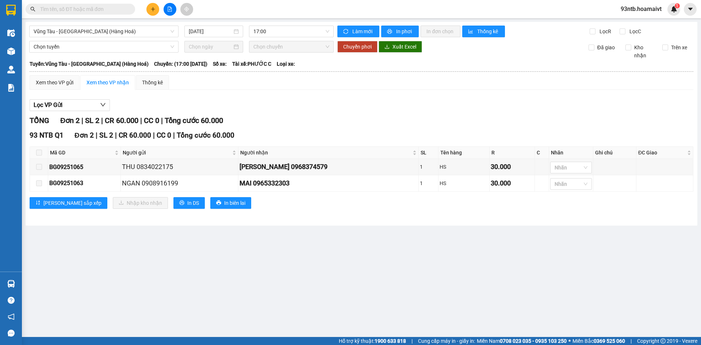
click at [115, 11] on input "text" at bounding box center [83, 9] width 86 height 8
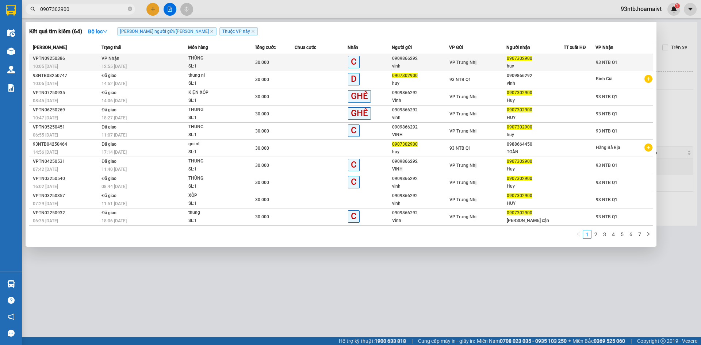
type input "0907302900"
click at [110, 64] on span "12:55 - 12/09" at bounding box center [114, 66] width 25 height 5
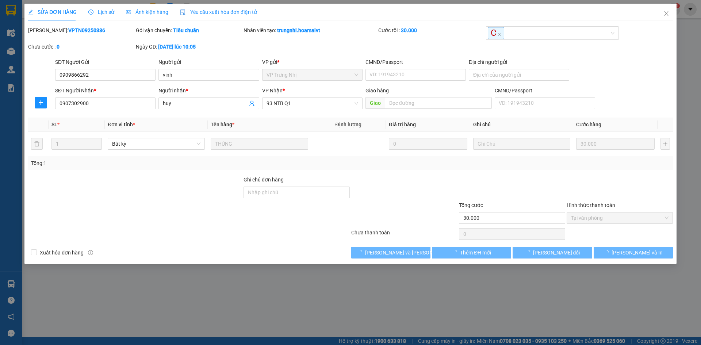
type input "0909866292"
type input "vinh"
type input "0907302900"
type input "huy"
type input "30.000"
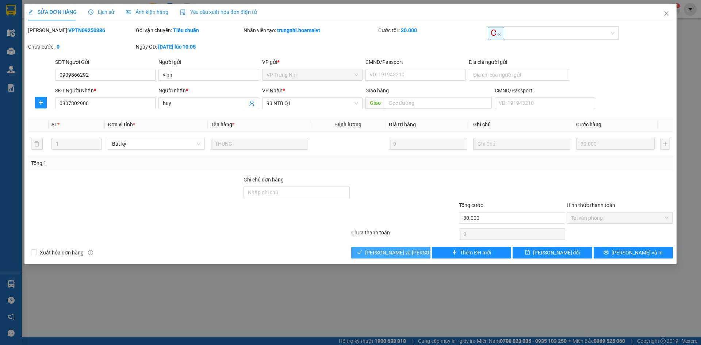
click at [387, 249] on span "[PERSON_NAME] và [PERSON_NAME] hàng" at bounding box center [414, 253] width 99 height 8
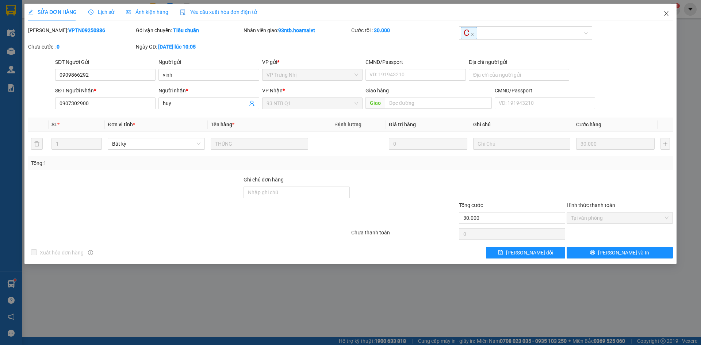
click at [666, 14] on icon "close" at bounding box center [666, 13] width 4 height 4
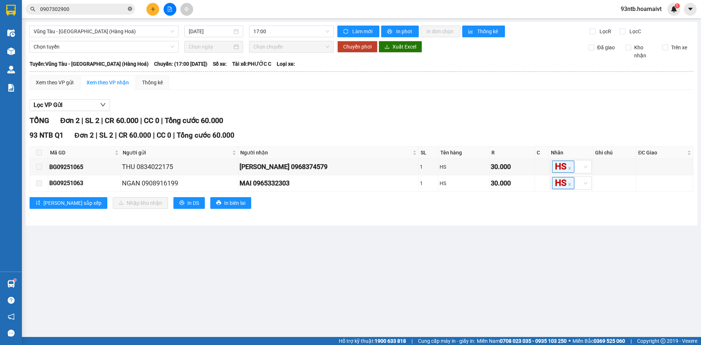
click at [131, 9] on icon "close-circle" at bounding box center [130, 9] width 4 height 4
click at [123, 9] on input "text" at bounding box center [83, 9] width 86 height 8
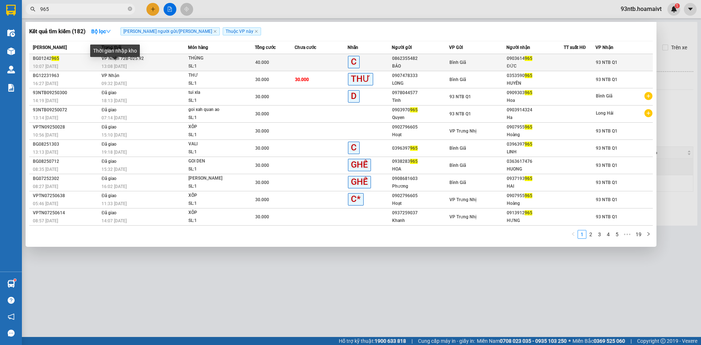
type input "965"
click at [126, 64] on span "13:08 - 31/01" at bounding box center [114, 66] width 25 height 5
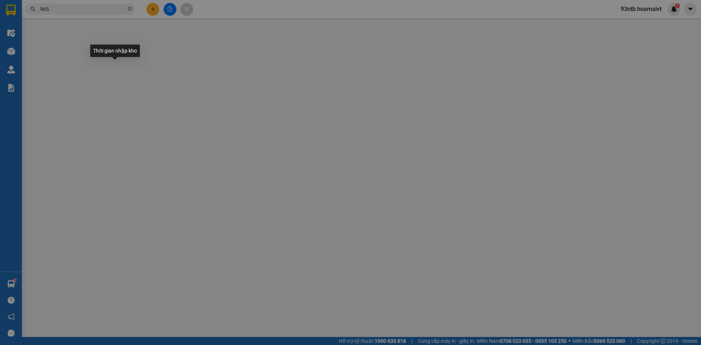
type input "0862355482"
type input "BẢO"
type input "0903614965"
type input "ĐỨC"
type input "40.000"
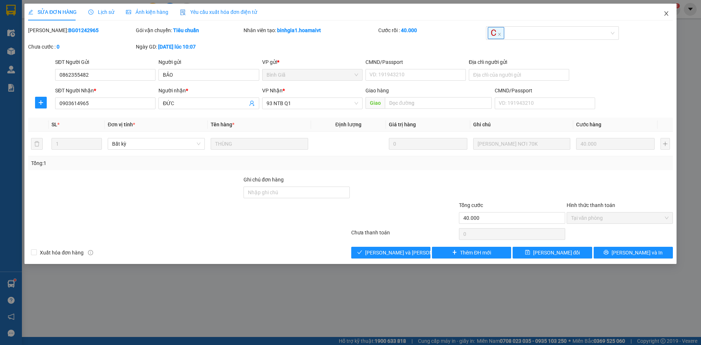
click at [666, 13] on icon "close" at bounding box center [666, 13] width 4 height 4
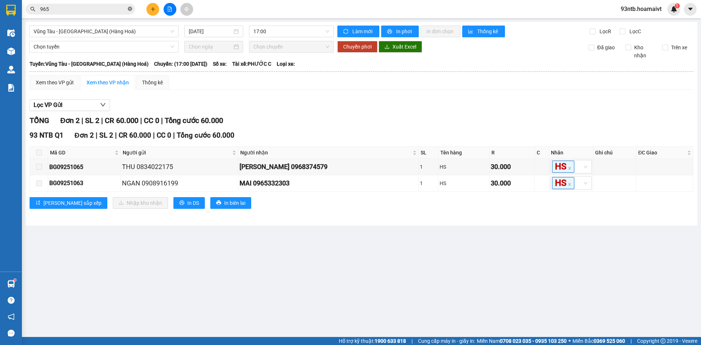
click at [131, 9] on icon "close-circle" at bounding box center [130, 9] width 4 height 4
click at [125, 9] on input "text" at bounding box center [83, 9] width 86 height 8
click at [98, 9] on input "text" at bounding box center [83, 9] width 86 height 8
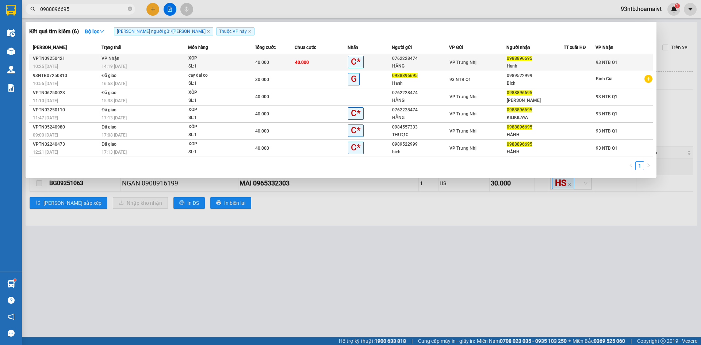
type input "0988896695"
click at [149, 66] on div "14:19 [DATE]" at bounding box center [145, 66] width 86 height 8
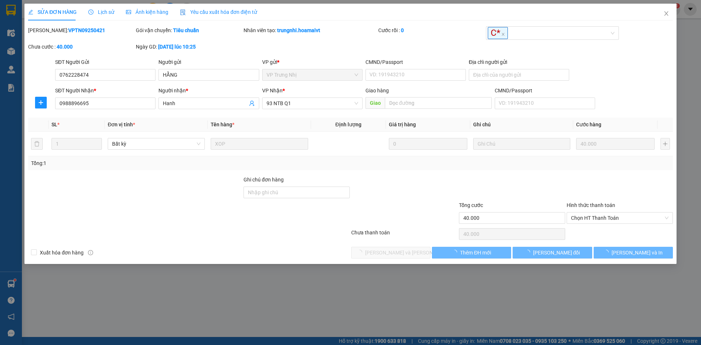
type input "0762228474"
type input "HẰNG"
type input "0988896695"
type input "Hanh"
type input "40.000"
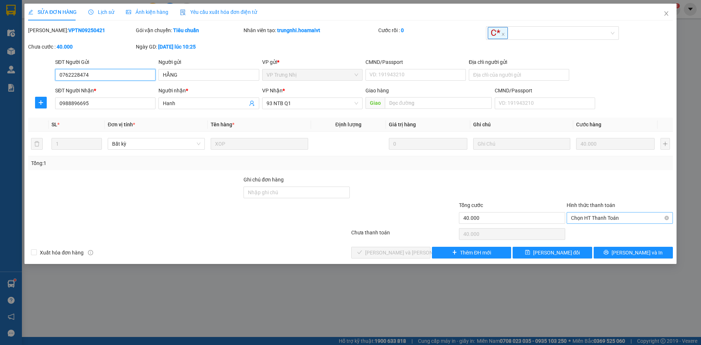
click at [625, 217] on span "Chọn HT Thanh Toán" at bounding box center [620, 218] width 98 height 11
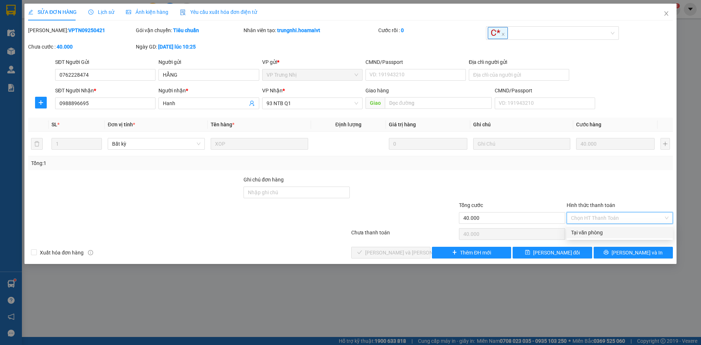
click at [588, 231] on div "Tại văn phòng" at bounding box center [620, 233] width 98 height 8
type input "0"
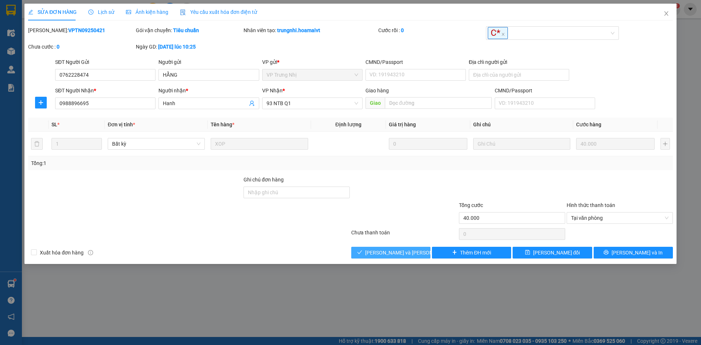
click at [362, 251] on icon "check" at bounding box center [359, 252] width 5 height 5
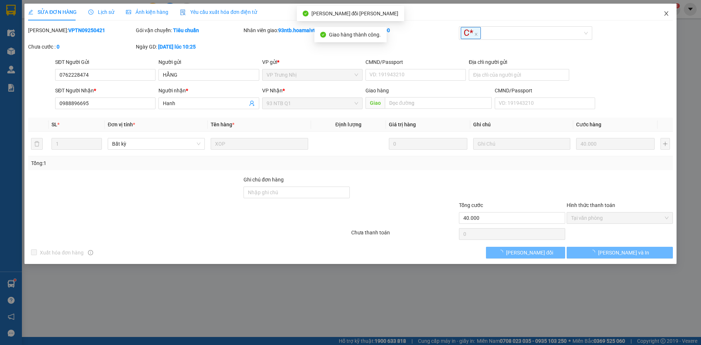
click at [669, 13] on icon "close" at bounding box center [667, 14] width 6 height 6
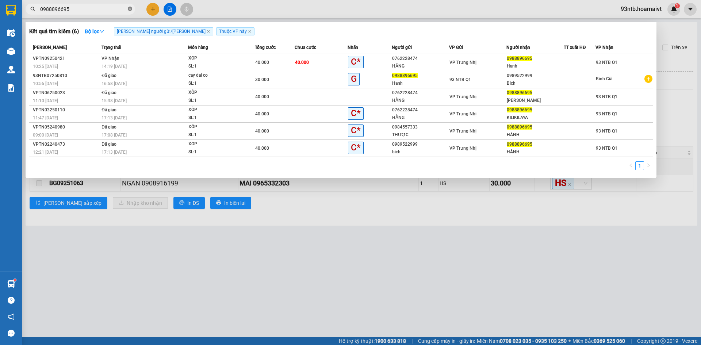
click at [130, 9] on icon "close-circle" at bounding box center [130, 9] width 4 height 4
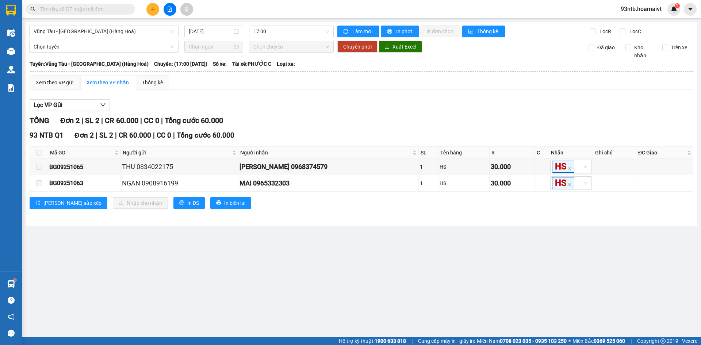
click at [113, 9] on input "text" at bounding box center [83, 9] width 86 height 8
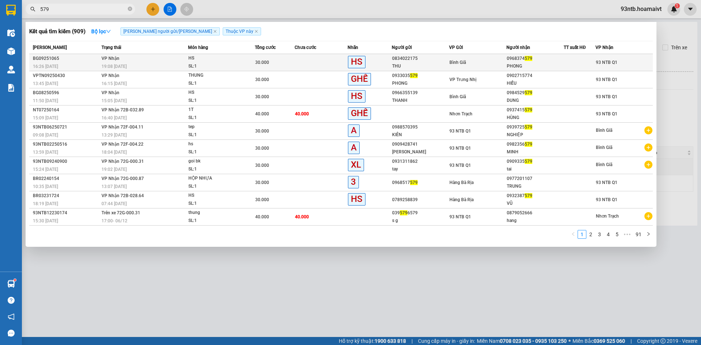
type input "579"
click at [130, 63] on div "19:08 - 13/09" at bounding box center [145, 66] width 86 height 8
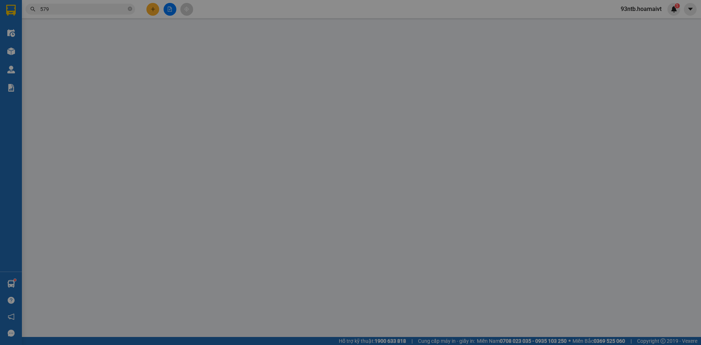
type input "0834022175"
type input "THU"
type input "0968374579"
type input "PHONG"
type input "30.000"
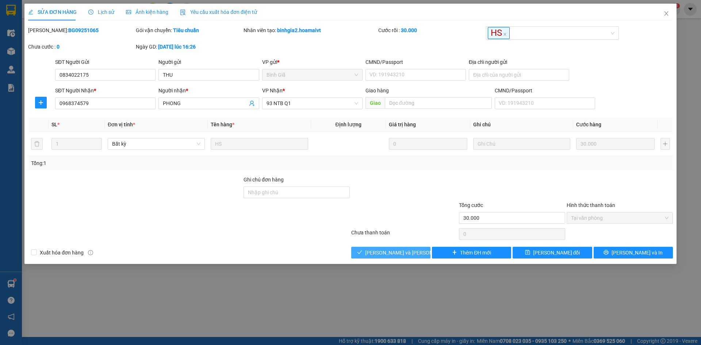
click at [382, 256] on span "[PERSON_NAME] và [PERSON_NAME] hàng" at bounding box center [414, 253] width 99 height 8
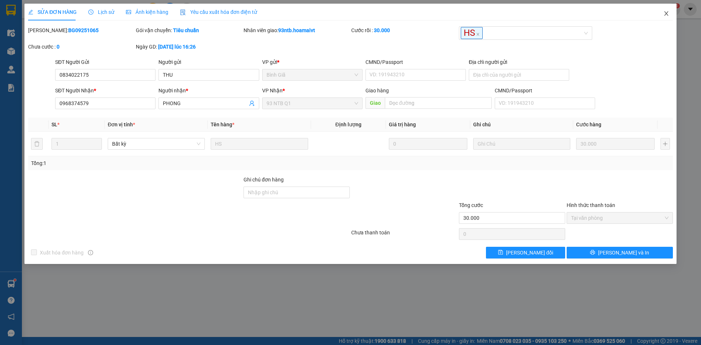
click at [665, 12] on icon "close" at bounding box center [667, 14] width 6 height 6
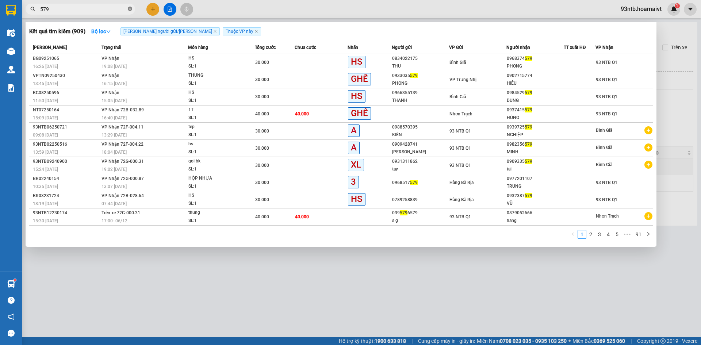
click at [131, 9] on icon "close-circle" at bounding box center [130, 9] width 4 height 4
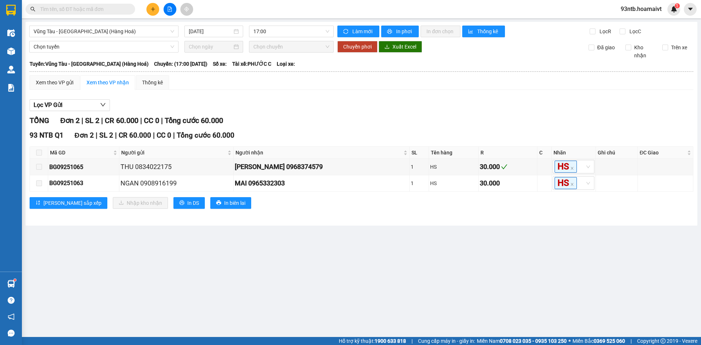
click at [119, 12] on input "text" at bounding box center [83, 9] width 86 height 8
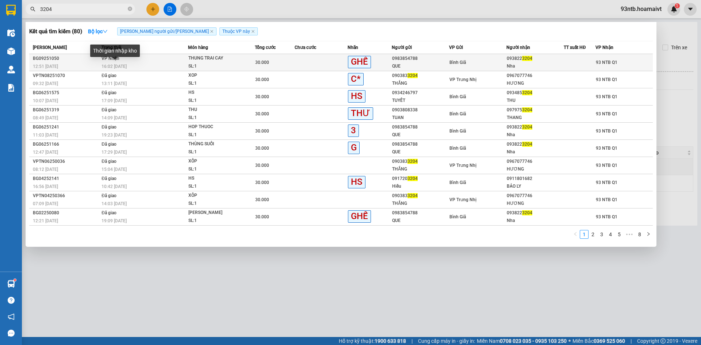
type input "3204"
click at [115, 68] on span "16:02 - 13/09" at bounding box center [114, 66] width 25 height 5
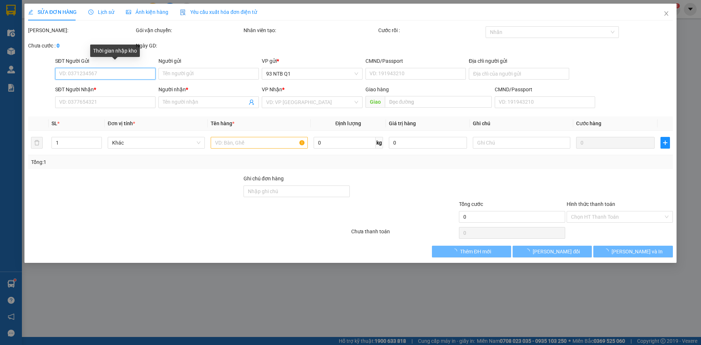
type input "0983854788"
type input "QUE"
type input "0938223204"
type input "Nha"
type input "30.000"
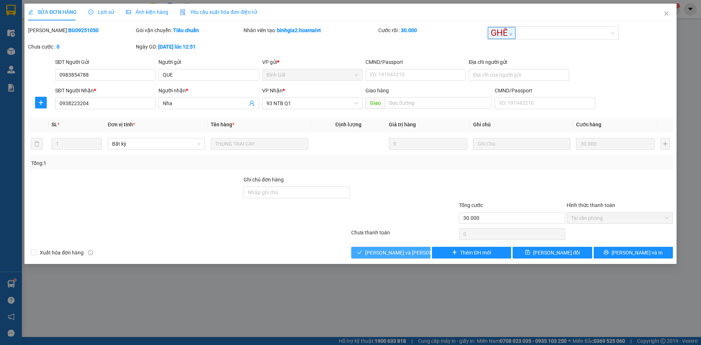
click at [377, 252] on span "[PERSON_NAME] và [PERSON_NAME] hàng" at bounding box center [414, 253] width 99 height 8
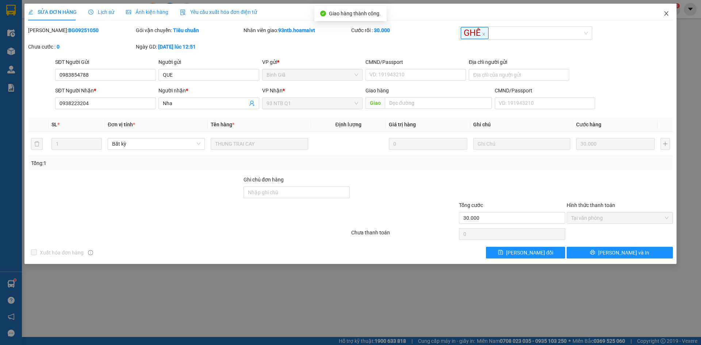
click at [664, 14] on icon "close" at bounding box center [667, 14] width 6 height 6
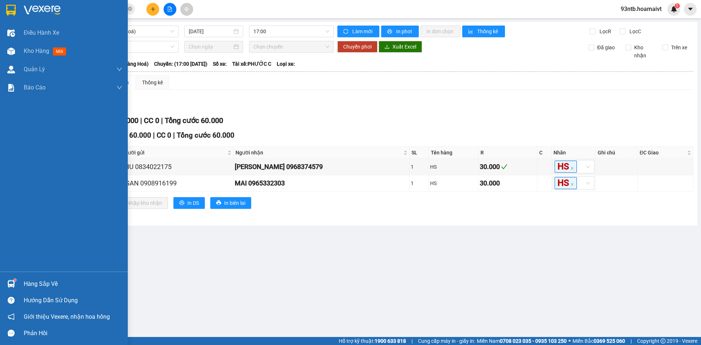
click at [37, 286] on div "Hàng sắp về" at bounding box center [73, 284] width 99 height 11
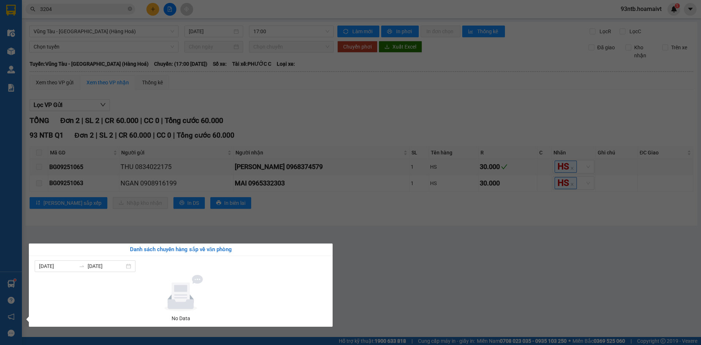
click at [421, 301] on section "Kết quả tìm kiếm ( 80 ) Bộ lọc Tìm người gửi/nhận Thuộc VP này Mã ĐH Trạng thái…" at bounding box center [350, 172] width 701 height 345
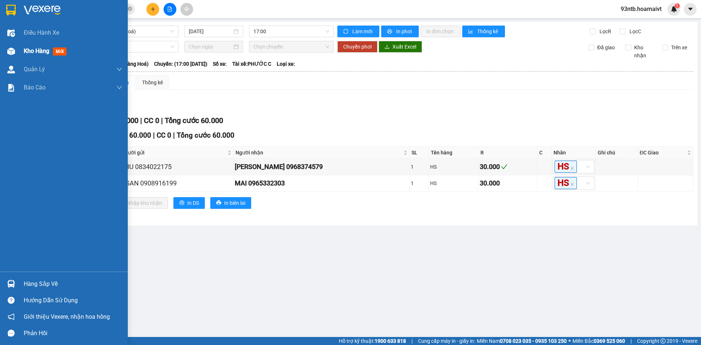
click at [34, 53] on span "Kho hàng" at bounding box center [37, 50] width 26 height 7
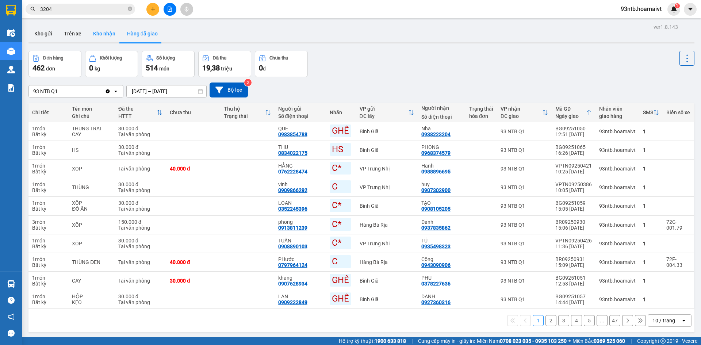
click at [108, 35] on button "Kho nhận" at bounding box center [104, 34] width 34 height 18
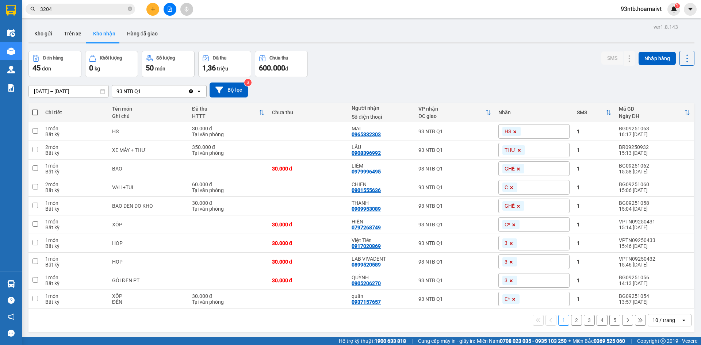
click at [681, 323] on icon "open" at bounding box center [684, 320] width 6 height 6
click at [666, 301] on span "100 / trang" at bounding box center [661, 304] width 26 height 7
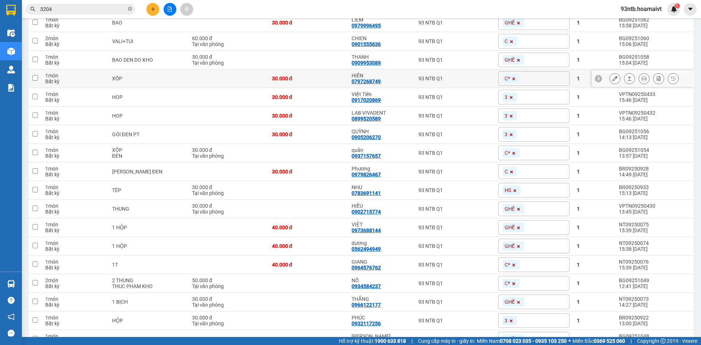
scroll to position [183, 0]
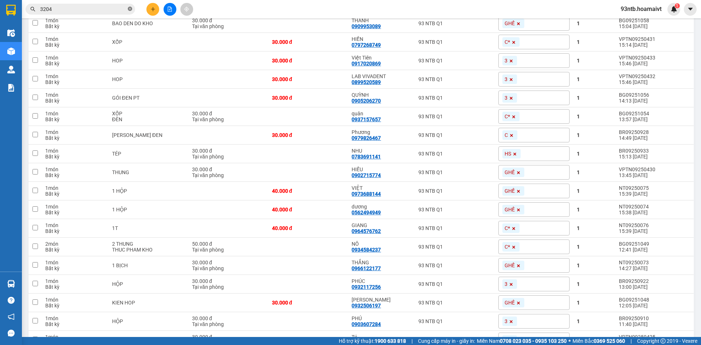
click at [129, 9] on icon "close-circle" at bounding box center [130, 9] width 4 height 4
click at [108, 8] on input "text" at bounding box center [83, 9] width 86 height 8
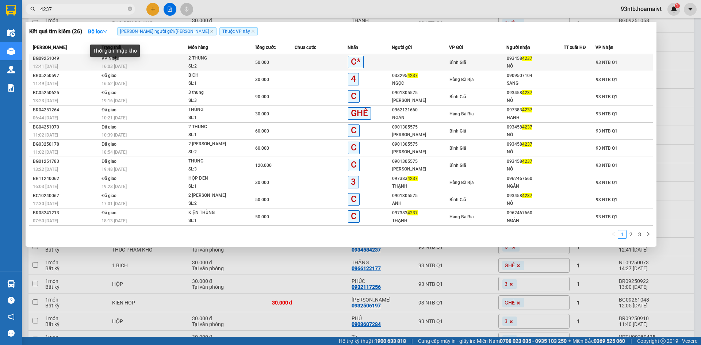
type input "4237"
click at [111, 66] on span "16:03 - 13/09" at bounding box center [114, 66] width 25 height 5
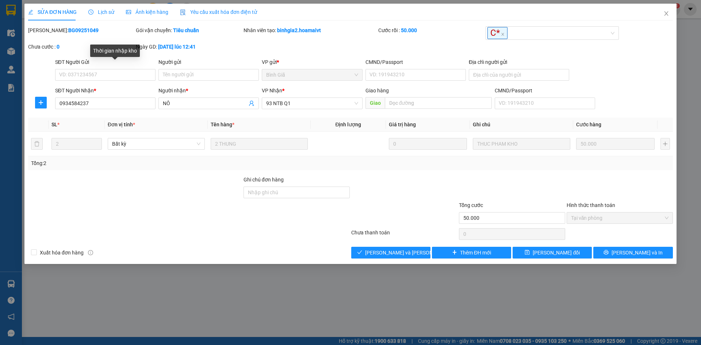
type input "0934584237"
type input "NÔ"
type input "50.000"
click at [359, 249] on button "[PERSON_NAME] và [PERSON_NAME] hàng" at bounding box center [390, 253] width 79 height 12
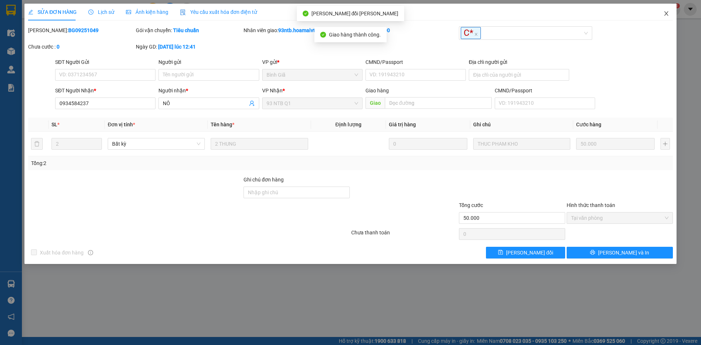
click at [665, 16] on icon "close" at bounding box center [666, 13] width 4 height 4
click at [666, 13] on span "93ntb.hoamaivt" at bounding box center [641, 8] width 53 height 9
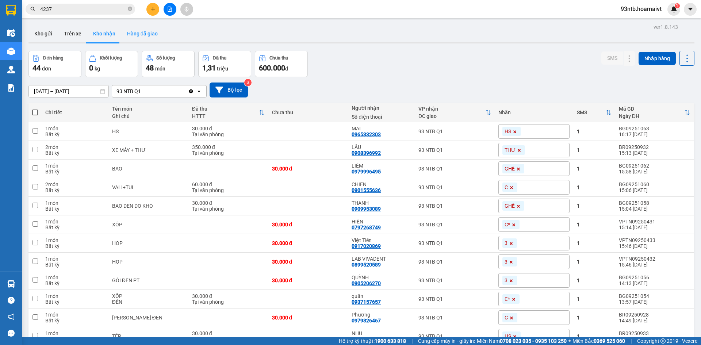
click at [138, 32] on button "Hàng đã giao" at bounding box center [142, 34] width 42 height 18
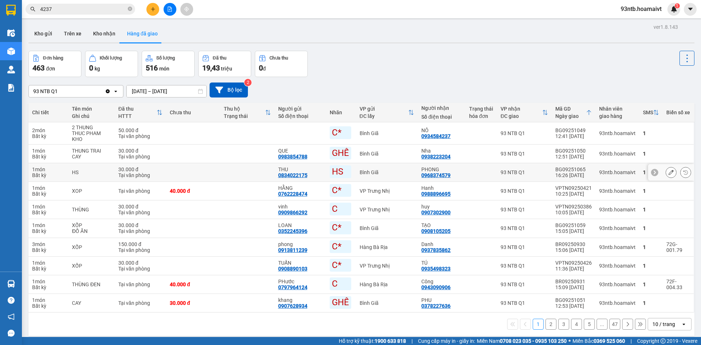
scroll to position [34, 0]
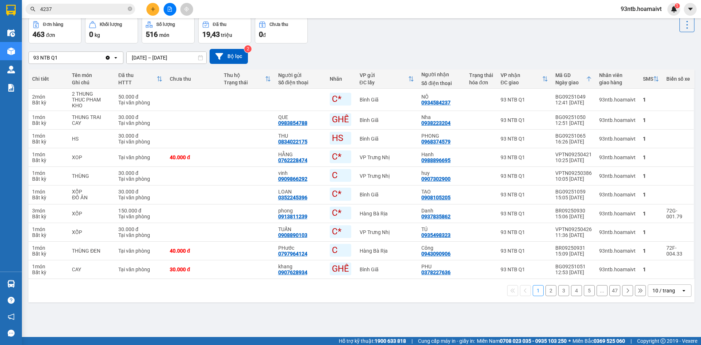
click at [659, 297] on div "10 / trang open" at bounding box center [670, 290] width 44 height 12
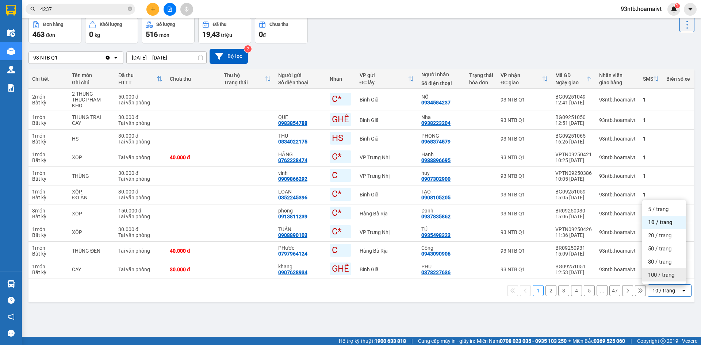
click at [663, 278] on span "100 / trang" at bounding box center [661, 274] width 26 height 7
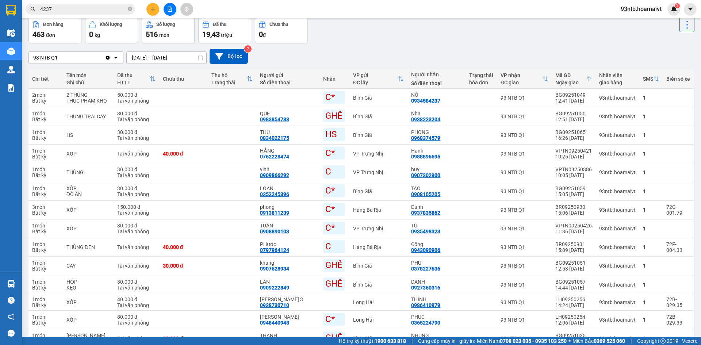
scroll to position [0, 0]
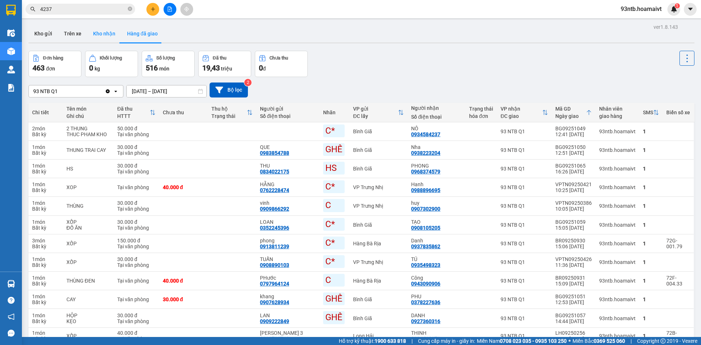
click at [102, 30] on button "Kho nhận" at bounding box center [104, 34] width 34 height 18
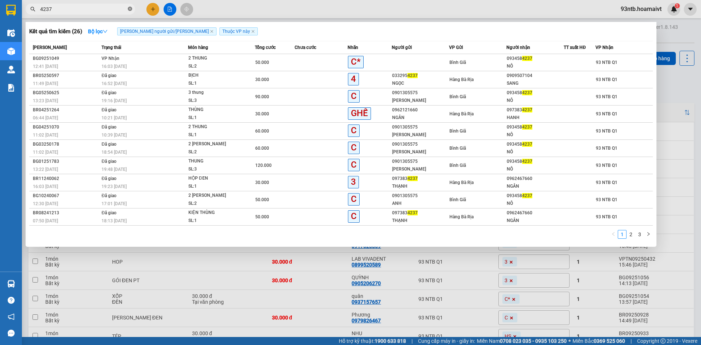
click at [130, 9] on icon "close-circle" at bounding box center [130, 9] width 4 height 4
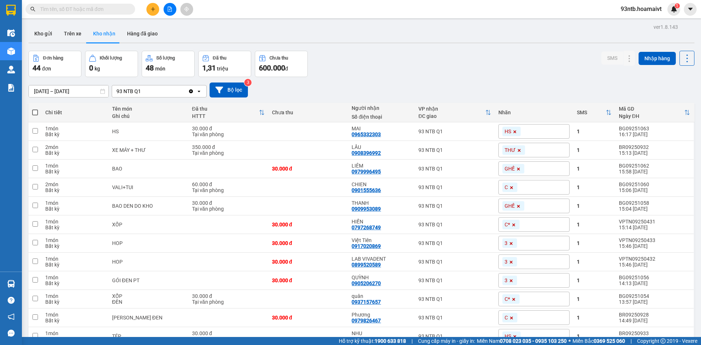
click at [110, 9] on input "text" at bounding box center [83, 9] width 86 height 8
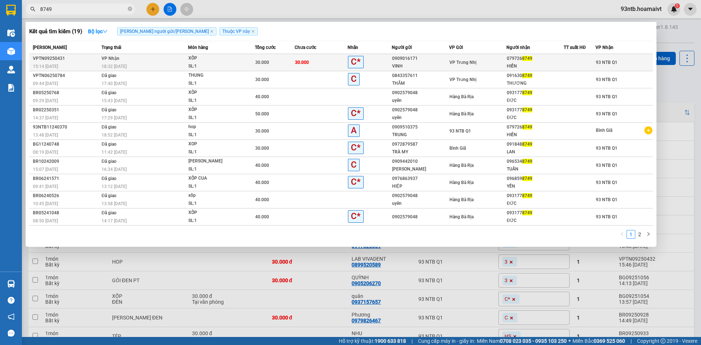
type input "8749"
click at [129, 62] on td "VP Nhận 18:32 - 13/09" at bounding box center [144, 62] width 88 height 17
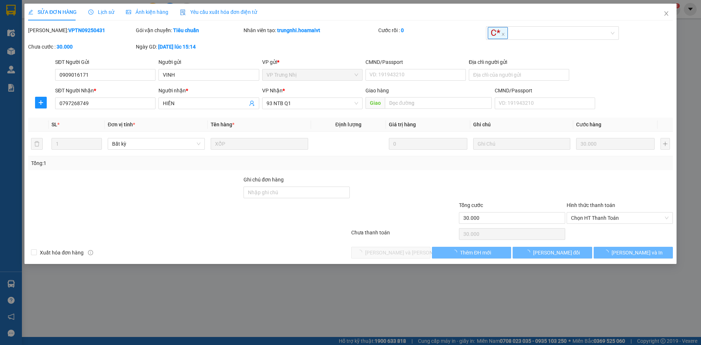
type input "0909016171"
type input "VINH"
type input "0797268749"
type input "HIỀN"
type input "30.000"
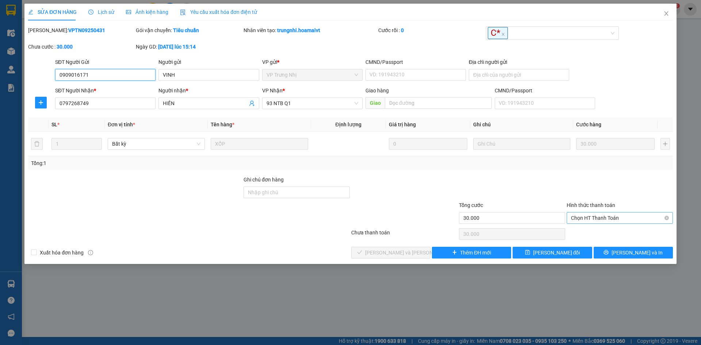
click at [609, 217] on span "Chọn HT Thanh Toán" at bounding box center [620, 218] width 98 height 11
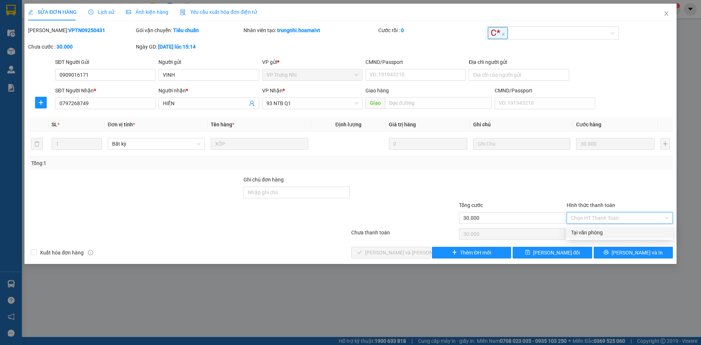
click at [591, 238] on div "Tại văn phòng" at bounding box center [620, 233] width 106 height 12
type input "0"
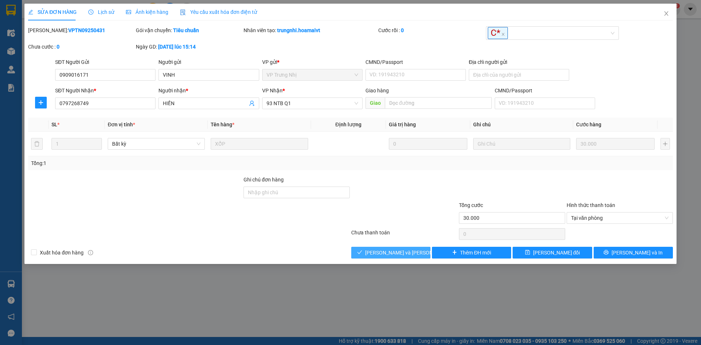
click at [375, 251] on span "[PERSON_NAME] và [PERSON_NAME] hàng" at bounding box center [414, 253] width 99 height 8
